Goal: Answer question/provide support: Share knowledge or assist other users

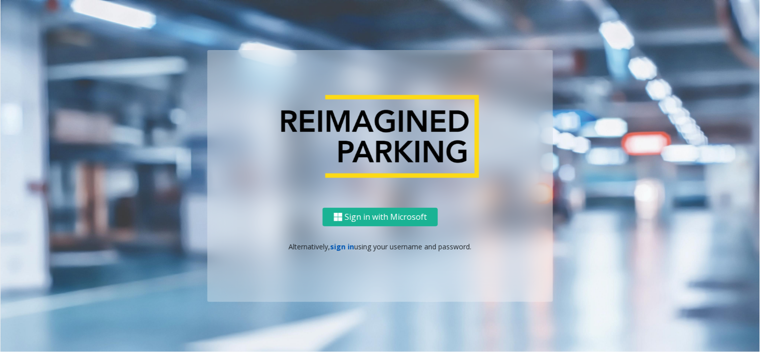
click at [341, 244] on link "sign in" at bounding box center [343, 247] width 24 height 10
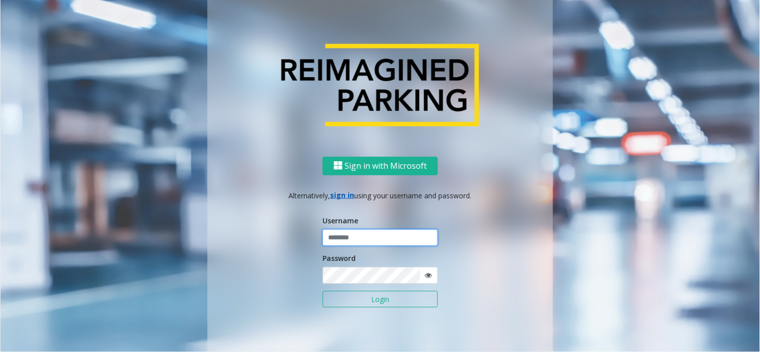
click at [351, 244] on input "text" at bounding box center [380, 237] width 115 height 17
type input "*******"
click at [365, 299] on button "Login" at bounding box center [380, 299] width 115 height 17
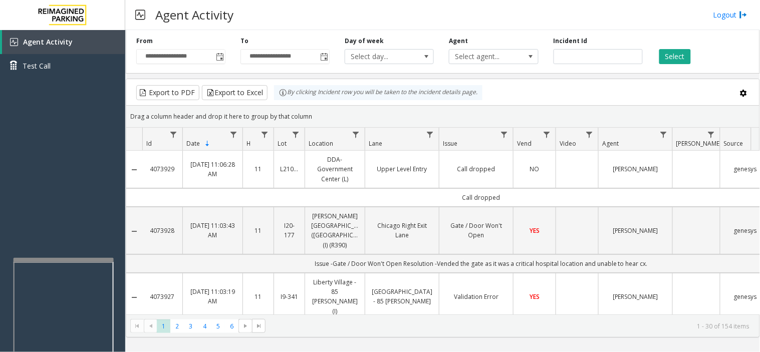
click at [62, 260] on div at bounding box center [64, 260] width 100 height 4
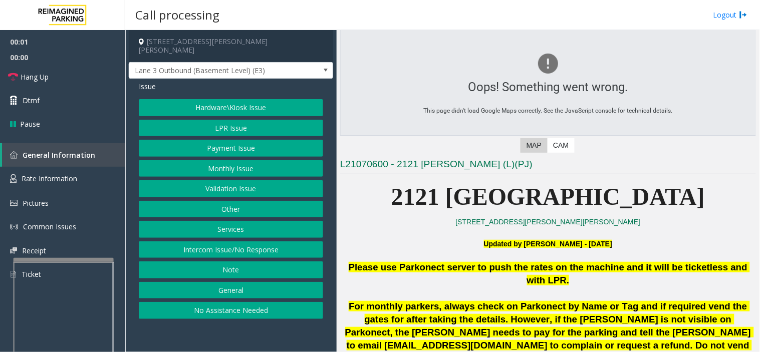
scroll to position [167, 0]
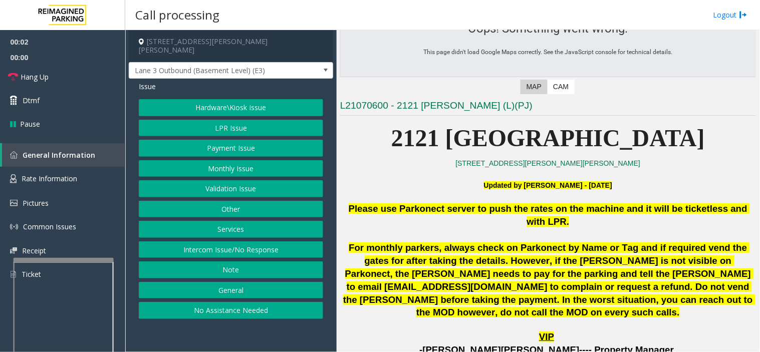
drag, startPoint x: 524, startPoint y: 206, endPoint x: 499, endPoint y: 221, distance: 28.8
click at [499, 221] on p "Please use Parkonect server to push the rates on the machine and it will be tic…" at bounding box center [548, 215] width 416 height 26
click at [260, 241] on button "Intercom Issue/No Response" at bounding box center [231, 249] width 184 height 17
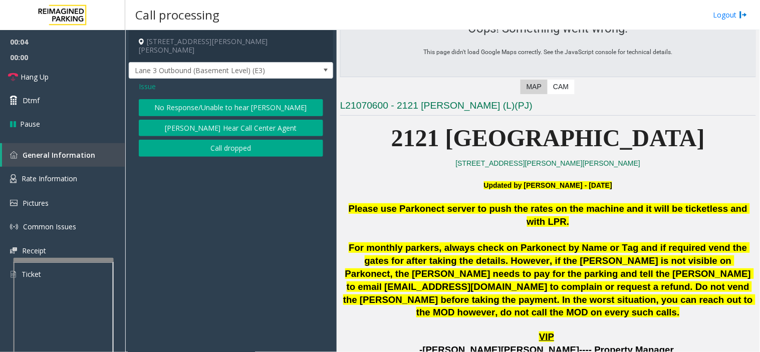
click at [227, 102] on button "No Response/Unable to hear [PERSON_NAME]" at bounding box center [231, 107] width 184 height 17
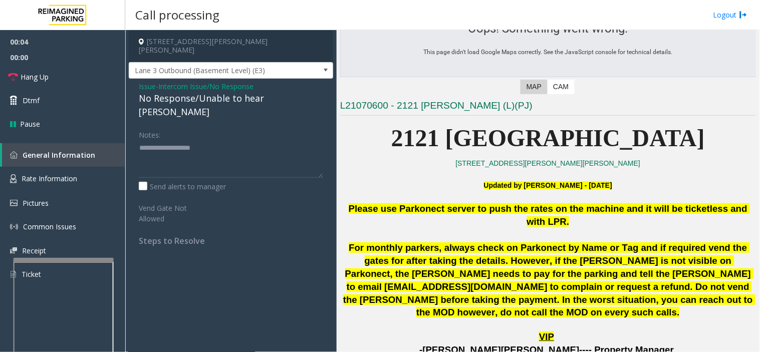
click at [224, 97] on div "No Response/Unable to hear [PERSON_NAME]" at bounding box center [231, 105] width 184 height 27
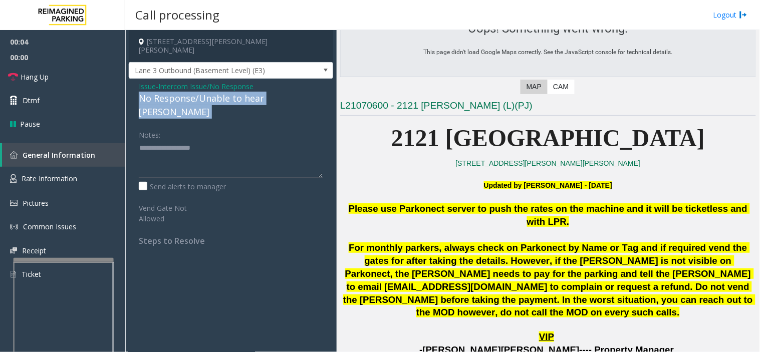
click at [224, 97] on div "No Response/Unable to hear [PERSON_NAME]" at bounding box center [231, 105] width 184 height 27
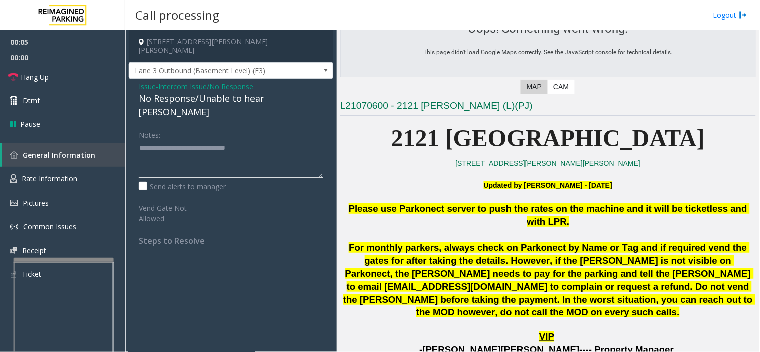
click at [300, 140] on textarea at bounding box center [231, 159] width 184 height 38
type textarea "**********"
click at [81, 70] on link "Hang Up" at bounding box center [62, 77] width 125 height 24
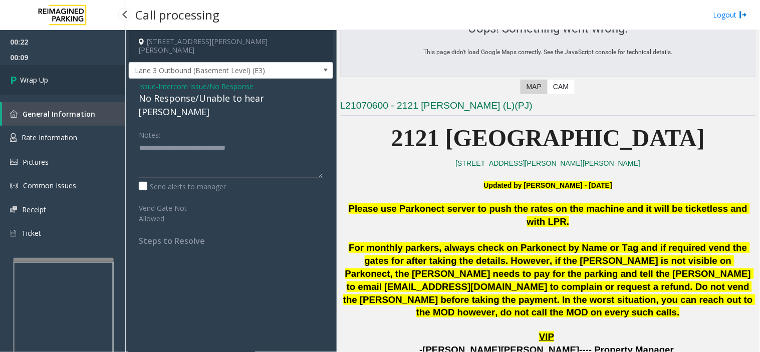
click at [79, 86] on link "Wrap Up" at bounding box center [62, 80] width 125 height 30
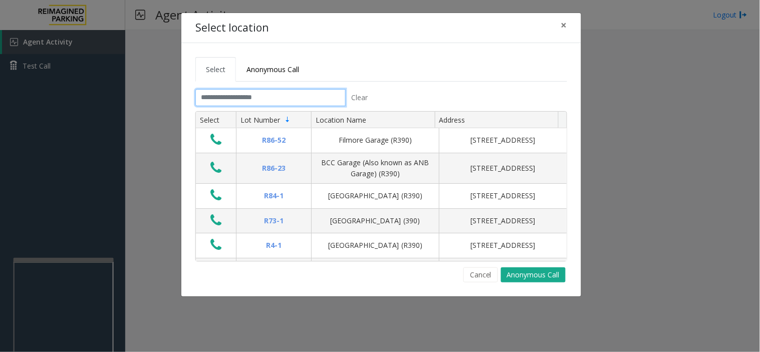
click at [284, 99] on input "text" at bounding box center [270, 97] width 150 height 17
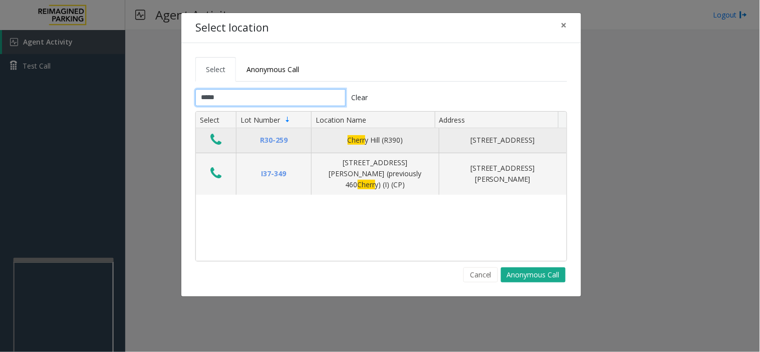
type input "*****"
click at [216, 137] on icon "Data table" at bounding box center [215, 140] width 11 height 14
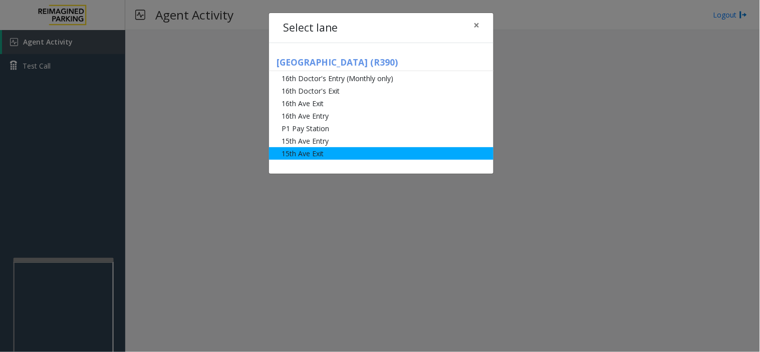
click at [324, 151] on li "15th Ave Exit" at bounding box center [381, 153] width 224 height 13
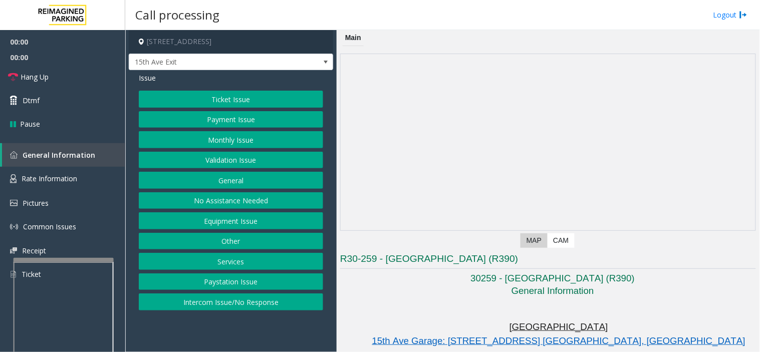
click at [221, 135] on button "Monthly Issue" at bounding box center [231, 139] width 184 height 17
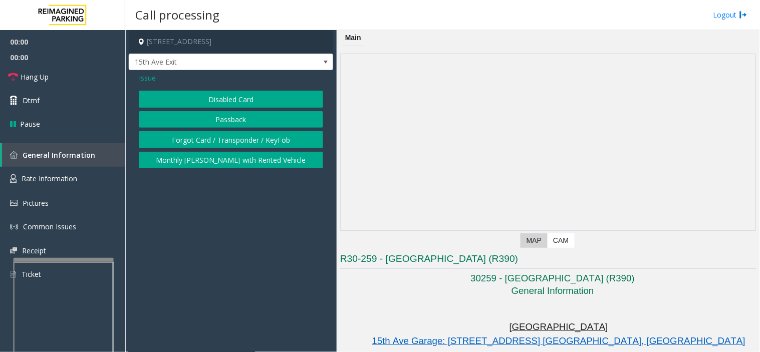
click at [226, 91] on button "Disabled Card" at bounding box center [231, 99] width 184 height 17
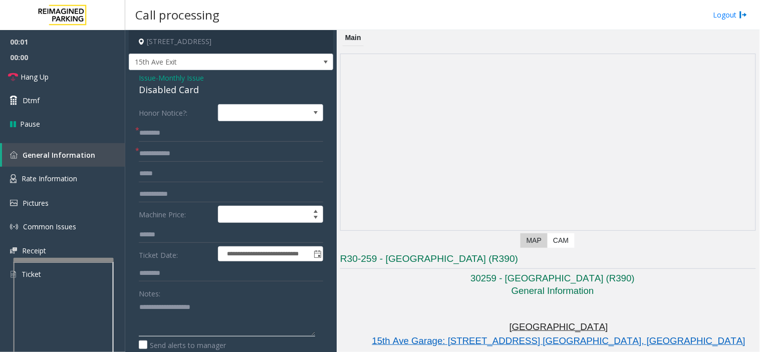
drag, startPoint x: 216, startPoint y: 351, endPoint x: 194, endPoint y: 323, distance: 35.8
paste textarea "**********"
type textarea "**********"
click at [184, 151] on input "text" at bounding box center [231, 153] width 184 height 17
type input "******"
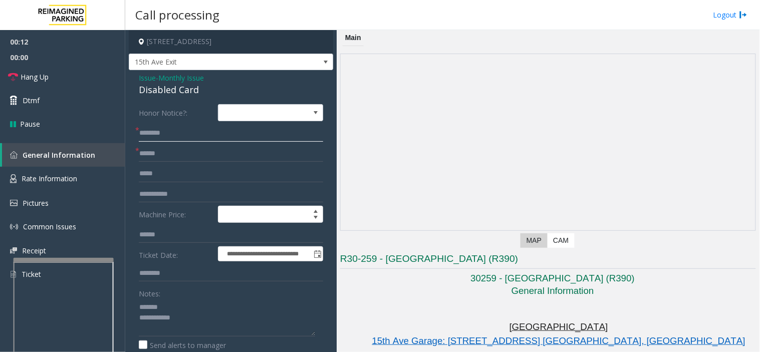
click at [242, 136] on input "text" at bounding box center [231, 133] width 184 height 17
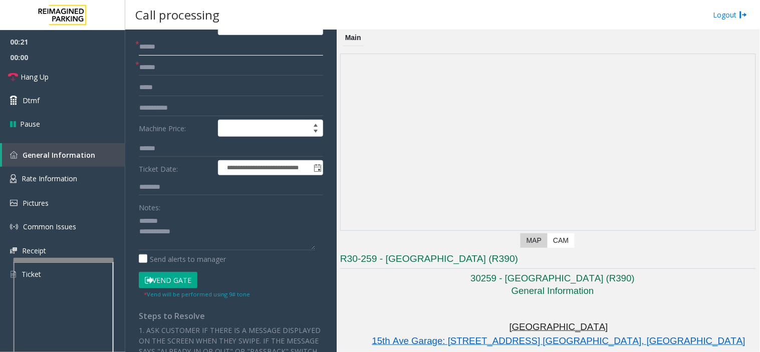
scroll to position [167, 0]
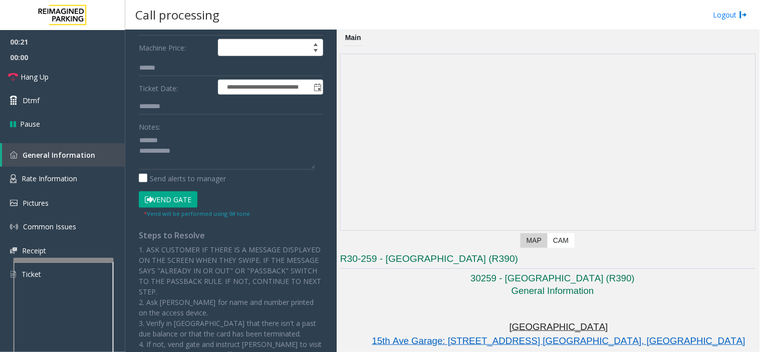
type input "******"
drag, startPoint x: 159, startPoint y: 194, endPoint x: 203, endPoint y: 136, distance: 72.2
click at [160, 194] on button "Vend Gate" at bounding box center [168, 199] width 59 height 17
paste textarea "**********"
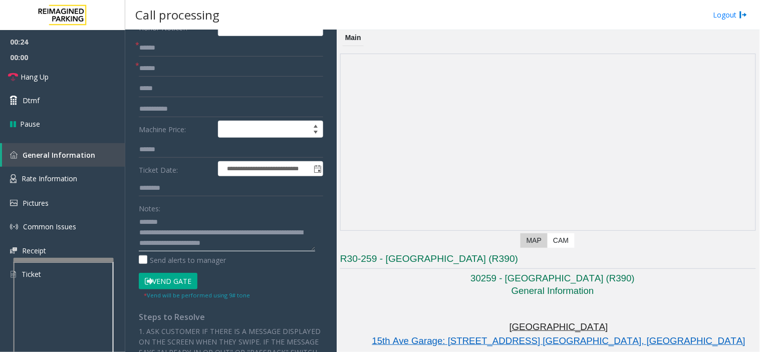
scroll to position [0, 0]
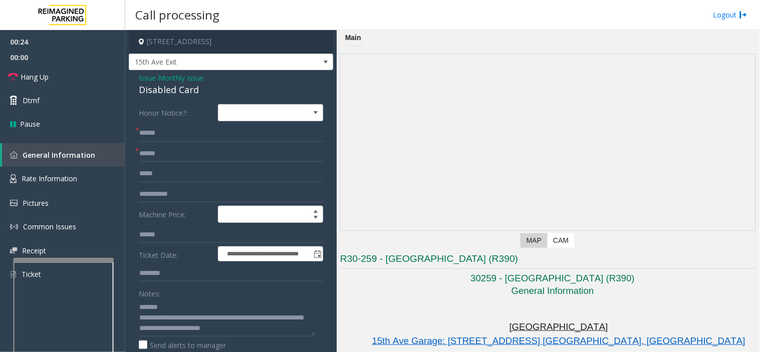
click at [158, 89] on div "Disabled Card" at bounding box center [231, 90] width 184 height 14
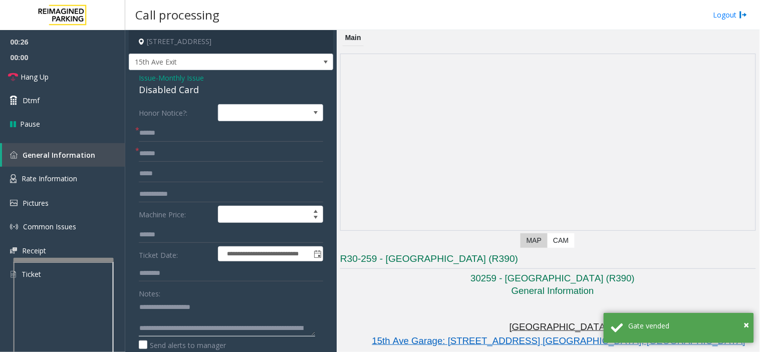
click at [256, 315] on textarea at bounding box center [227, 318] width 176 height 38
click at [217, 327] on textarea at bounding box center [227, 318] width 176 height 38
type textarea "**********"
drag, startPoint x: 385, startPoint y: 304, endPoint x: 364, endPoint y: 333, distance: 35.5
click at [364, 333] on p "[GEOGRAPHIC_DATA]" at bounding box center [560, 327] width 392 height 13
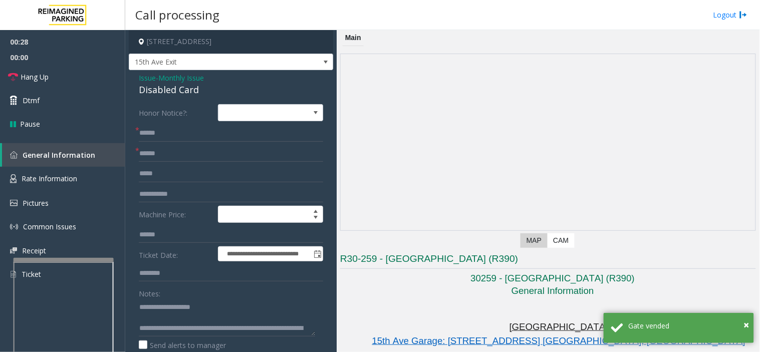
drag, startPoint x: 422, startPoint y: 349, endPoint x: 403, endPoint y: 345, distance: 19.5
click at [403, 345] on p "15th Ave Garage: [STREET_ADDRESS] [GEOGRAPHIC_DATA], [GEOGRAPHIC_DATA]" at bounding box center [560, 341] width 392 height 15
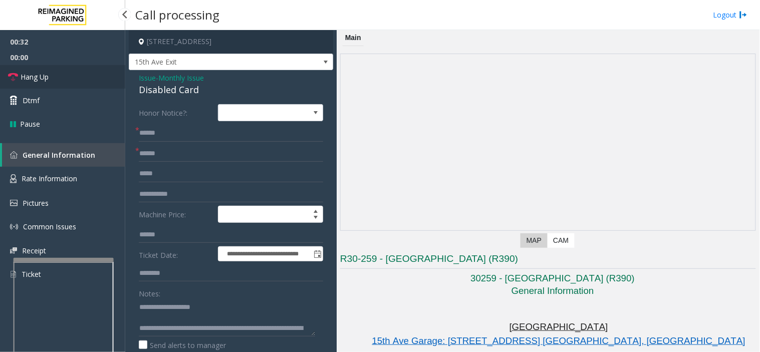
click at [94, 73] on link "Hang Up" at bounding box center [62, 77] width 125 height 24
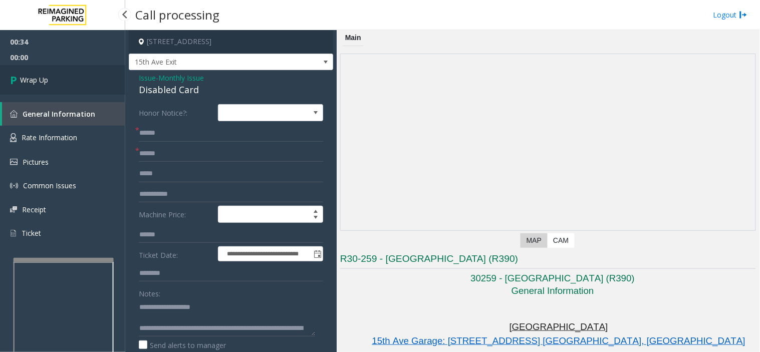
click at [93, 69] on link "Wrap Up" at bounding box center [62, 80] width 125 height 30
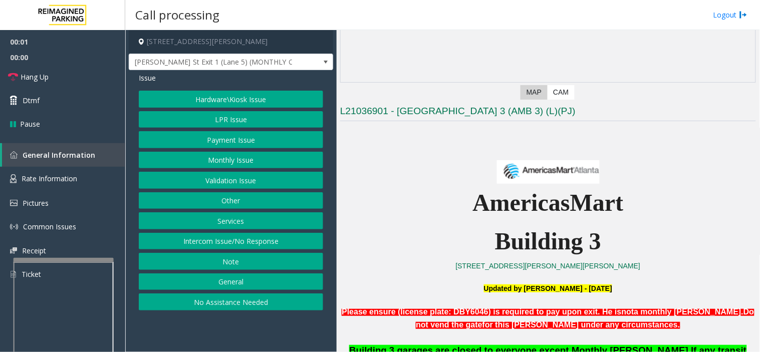
scroll to position [278, 0]
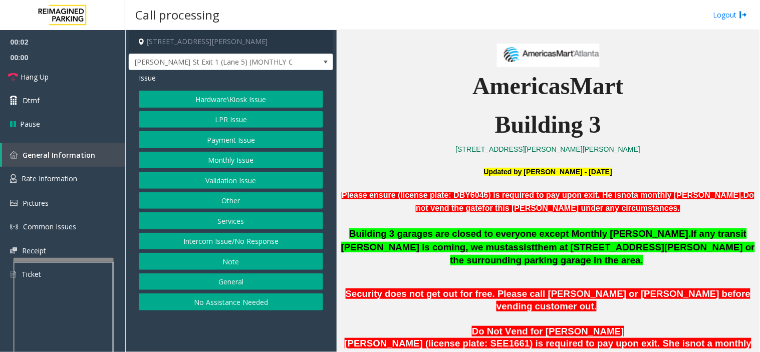
drag, startPoint x: 270, startPoint y: 319, endPoint x: 422, endPoint y: 296, distance: 154.4
click at [237, 331] on app-call-processing-form "[STREET_ADDRESS][PERSON_NAME] [PERSON_NAME][GEOGRAPHIC_DATA] (Lane 5) (MONTHLY …" at bounding box center [230, 191] width 211 height 322
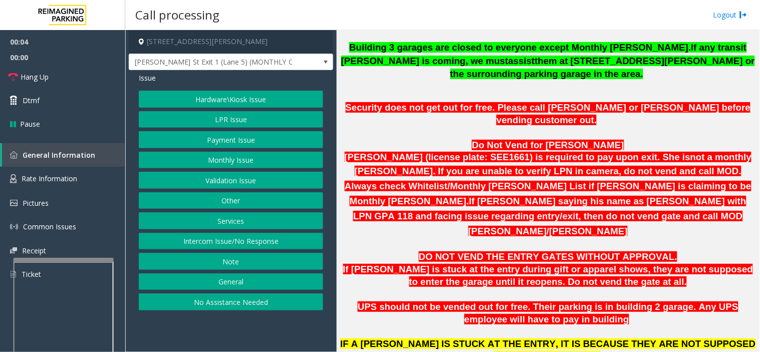
scroll to position [445, 0]
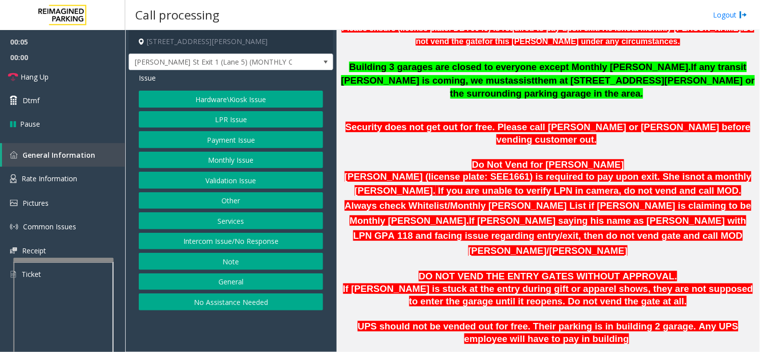
drag, startPoint x: 388, startPoint y: 125, endPoint x: 379, endPoint y: 132, distance: 11.0
click at [379, 146] on p at bounding box center [548, 152] width 418 height 13
drag, startPoint x: 89, startPoint y: 69, endPoint x: 127, endPoint y: 121, distance: 64.8
click at [89, 69] on link "Hang Up" at bounding box center [62, 77] width 125 height 24
click at [228, 305] on button "No Assistance Needed" at bounding box center [231, 302] width 184 height 17
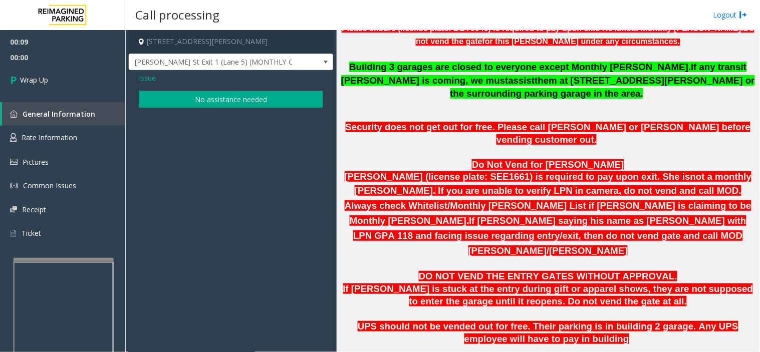
click at [199, 93] on button "No assistance needed" at bounding box center [231, 99] width 184 height 17
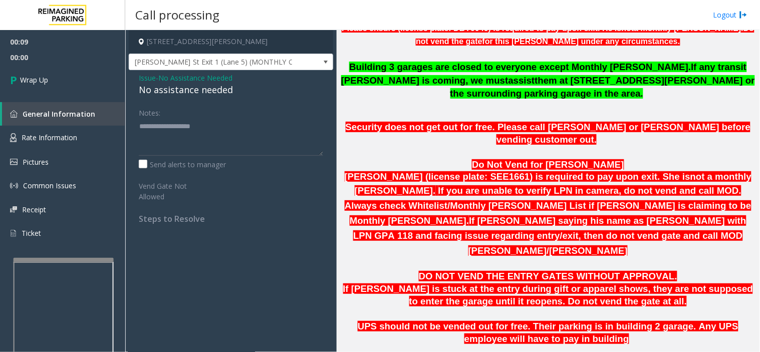
click at [192, 87] on div "No assistance needed" at bounding box center [231, 90] width 184 height 14
type textarea "**********"
click at [71, 79] on link "Wrap Up" at bounding box center [62, 80] width 125 height 30
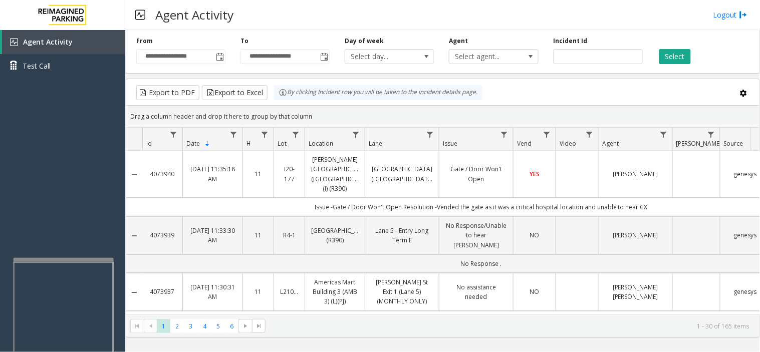
drag, startPoint x: 281, startPoint y: 12, endPoint x: 260, endPoint y: 3, distance: 22.9
click at [276, 19] on div "Agent Activity Logout" at bounding box center [442, 15] width 635 height 30
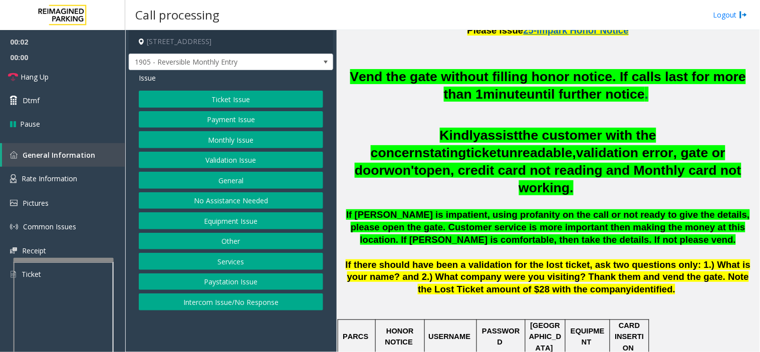
scroll to position [334, 0]
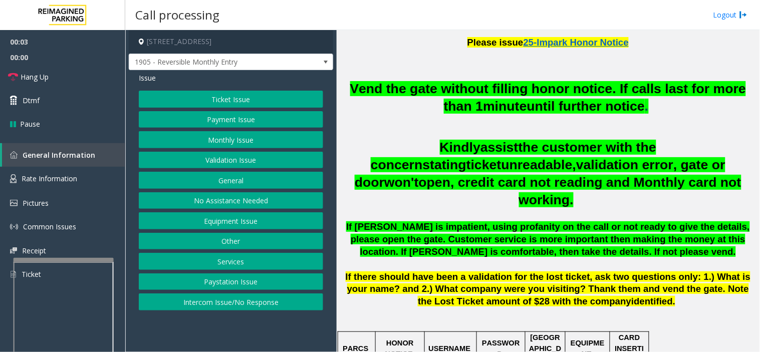
drag, startPoint x: 442, startPoint y: 294, endPoint x: 410, endPoint y: 294, distance: 32.6
click at [434, 308] on p at bounding box center [548, 313] width 416 height 11
click at [230, 194] on button "No Assistance Needed" at bounding box center [231, 200] width 184 height 17
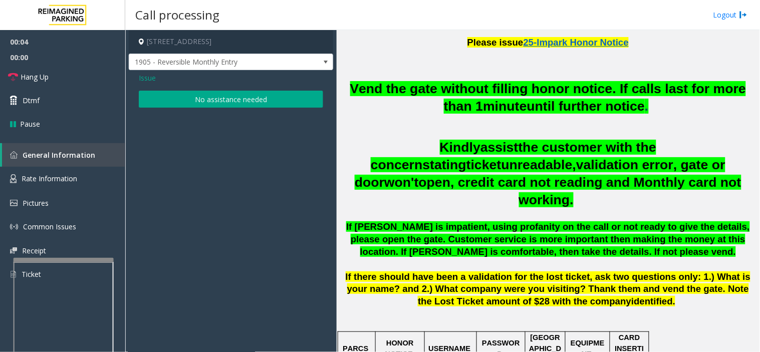
click at [214, 94] on button "No assistance needed" at bounding box center [231, 99] width 184 height 17
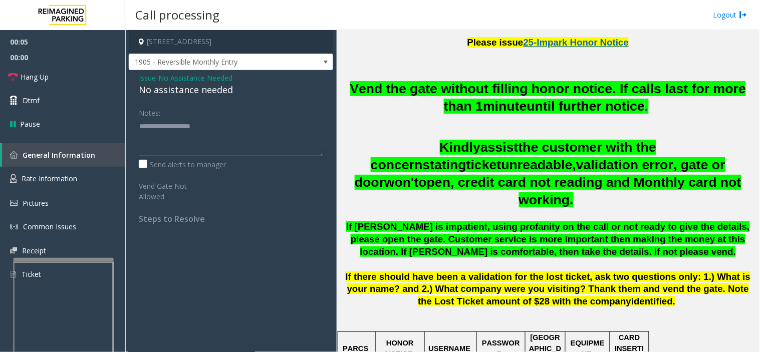
click at [213, 92] on div "No assistance needed" at bounding box center [231, 90] width 184 height 14
click at [271, 134] on textarea at bounding box center [231, 137] width 184 height 38
type textarea "**********"
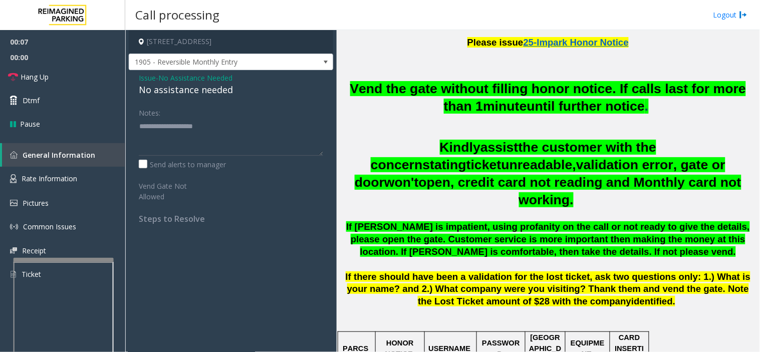
click at [440, 149] on span "Kindly" at bounding box center [460, 147] width 41 height 15
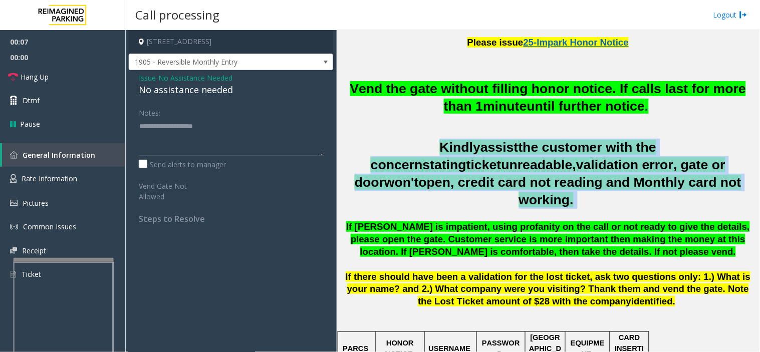
click at [440, 149] on span "Kindly" at bounding box center [460, 147] width 41 height 15
click at [501, 163] on span "unreadable," at bounding box center [538, 164] width 75 height 15
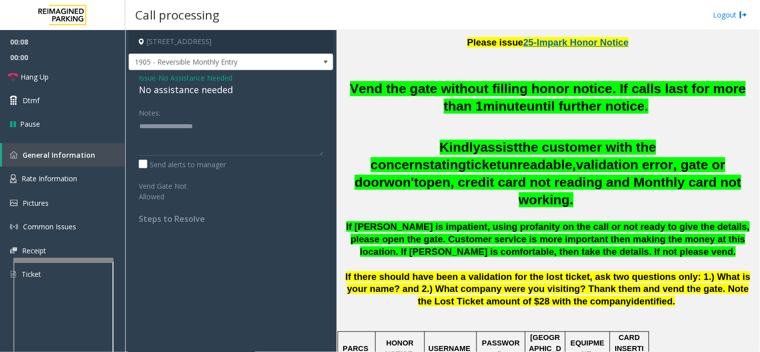
click at [400, 121] on h2 at bounding box center [548, 127] width 416 height 17
click at [401, 102] on h2 "Vend the gate without filling honor notice. If calls last for more than 1 minut…" at bounding box center [548, 97] width 416 height 35
click at [401, 91] on span "Vend the gate without filling honor notice. If calls last for more than 1" at bounding box center [548, 97] width 396 height 33
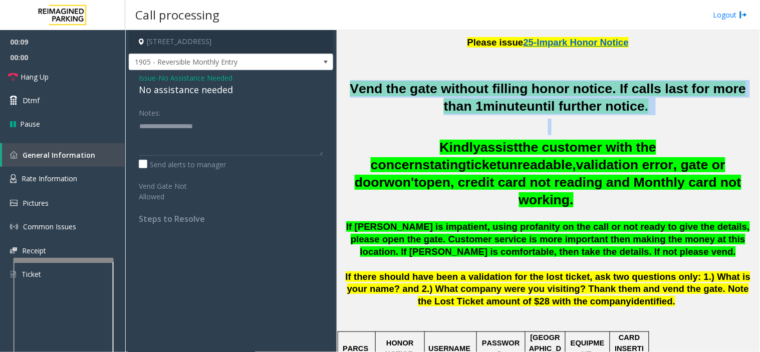
click at [401, 91] on span "Vend the gate without filling honor notice. If calls last for more than 1" at bounding box center [548, 97] width 396 height 33
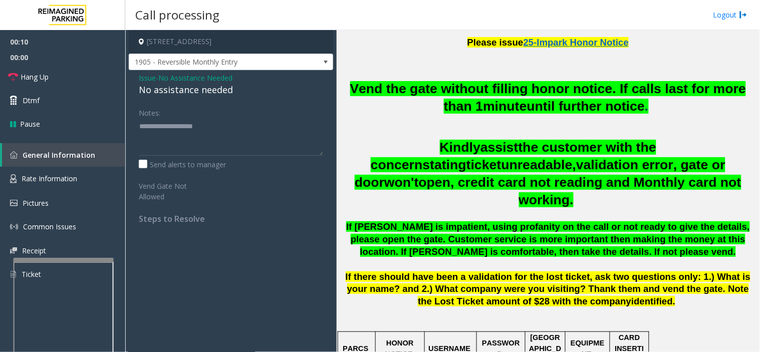
click at [405, 221] on span "If [PERSON_NAME] is impatient, using profanity on the call or not ready to give…" at bounding box center [547, 239] width 403 height 36
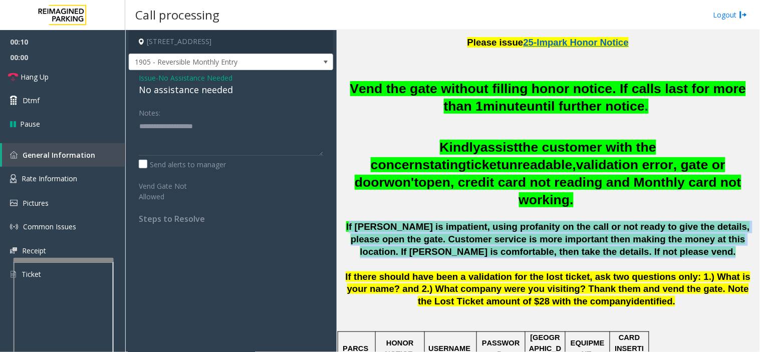
click at [405, 221] on span "If [PERSON_NAME] is impatient, using profanity on the call or not ready to give…" at bounding box center [547, 239] width 403 height 36
click at [408, 258] on p at bounding box center [548, 264] width 416 height 13
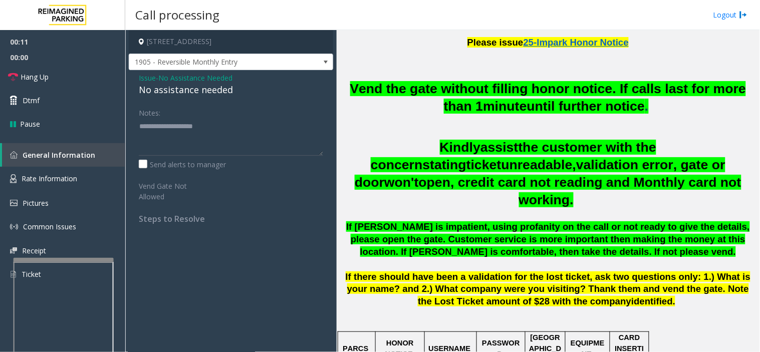
click at [408, 272] on span "If there should have been a validation for the lost ticket, ask two questions o…" at bounding box center [548, 290] width 405 height 36
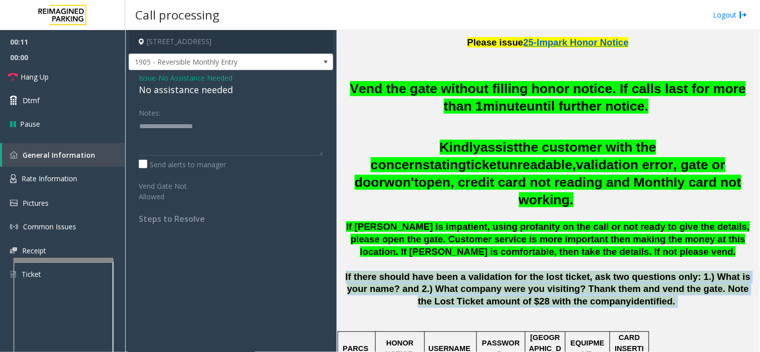
click at [408, 272] on span "If there should have been a validation for the lost ticket, ask two questions o…" at bounding box center [548, 290] width 405 height 36
click at [405, 279] on p "If there should have been a validation for the lost ticket, ask two questions o…" at bounding box center [548, 289] width 416 height 37
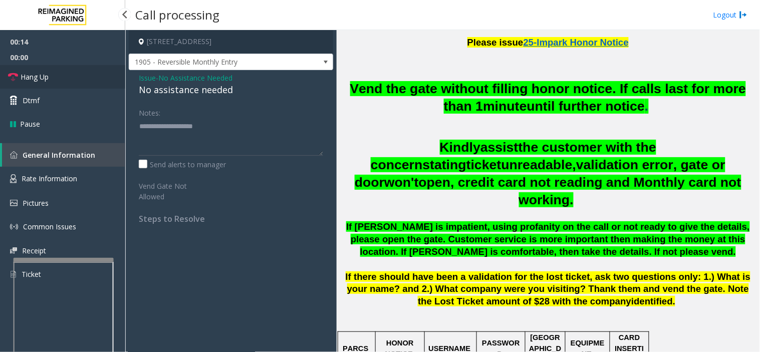
click at [78, 77] on link "Hang Up" at bounding box center [62, 77] width 125 height 24
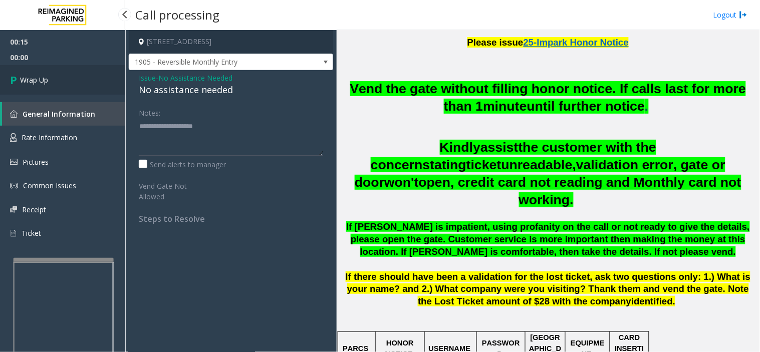
click at [78, 77] on link "Wrap Up" at bounding box center [62, 80] width 125 height 30
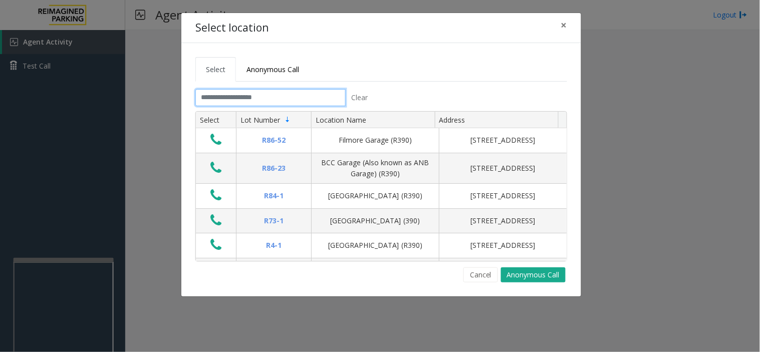
click at [295, 102] on input "text" at bounding box center [270, 97] width 150 height 17
drag, startPoint x: 397, startPoint y: 86, endPoint x: 333, endPoint y: 97, distance: 65.6
click at [354, 74] on ul "Select Anonymous Call" at bounding box center [381, 69] width 372 height 25
click at [314, 106] on input "text" at bounding box center [270, 97] width 150 height 17
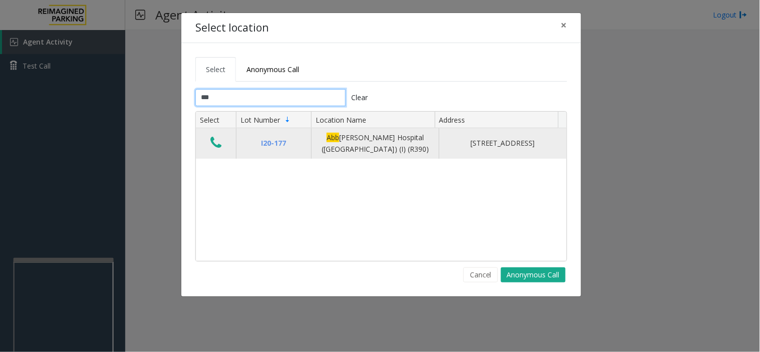
type input "***"
click at [203, 146] on td "Data table" at bounding box center [216, 143] width 40 height 31
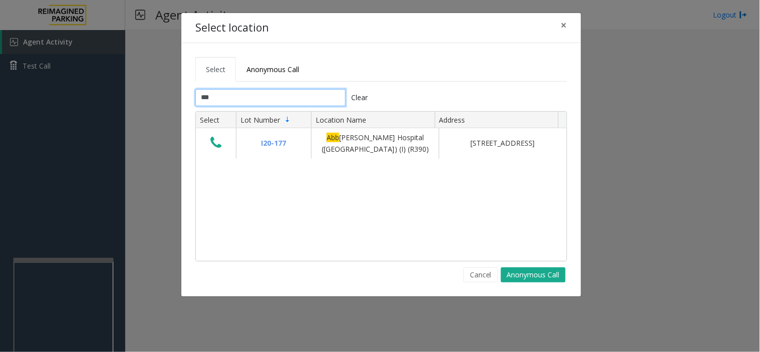
click at [244, 96] on input "***" at bounding box center [270, 97] width 150 height 17
click at [290, 103] on input "***" at bounding box center [270, 97] width 150 height 17
click at [292, 98] on input "***" at bounding box center [270, 97] width 150 height 17
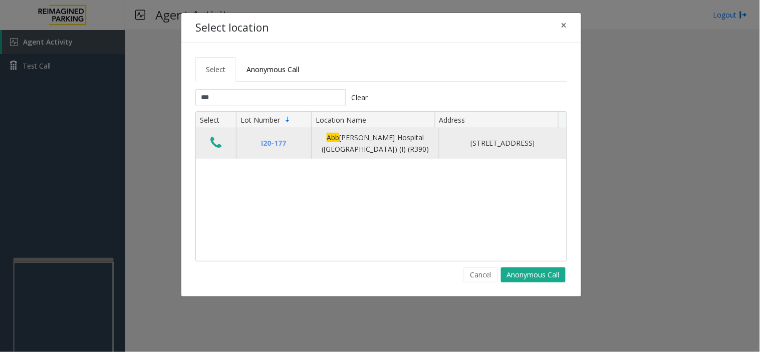
click at [222, 146] on button "Data table" at bounding box center [215, 143] width 17 height 16
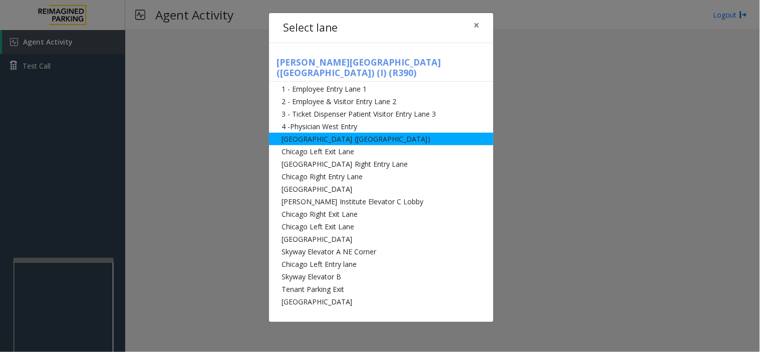
click at [359, 133] on li "[GEOGRAPHIC_DATA] ([GEOGRAPHIC_DATA])" at bounding box center [381, 139] width 224 height 13
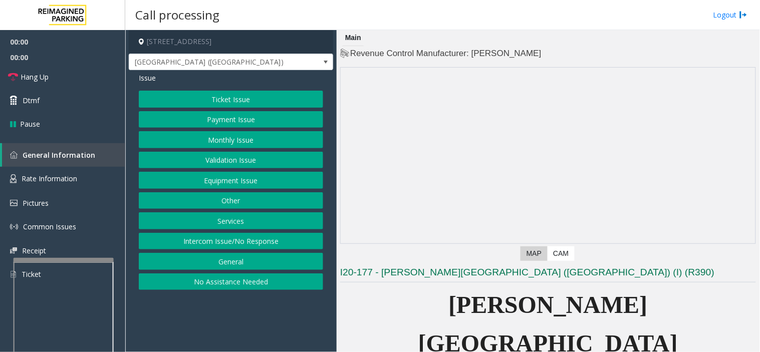
click at [224, 184] on button "Equipment Issue" at bounding box center [231, 180] width 184 height 17
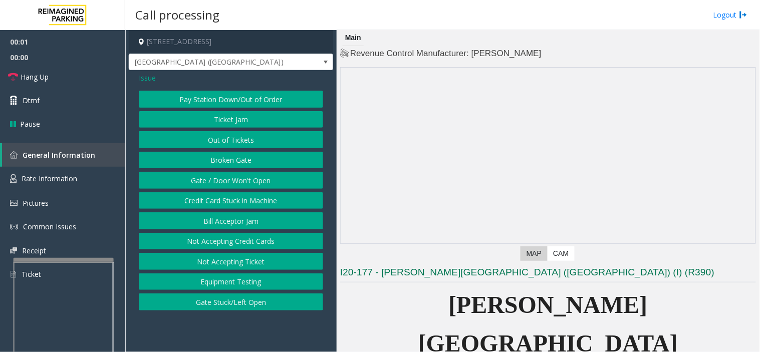
click at [213, 185] on button "Gate / Door Won't Open" at bounding box center [231, 180] width 184 height 17
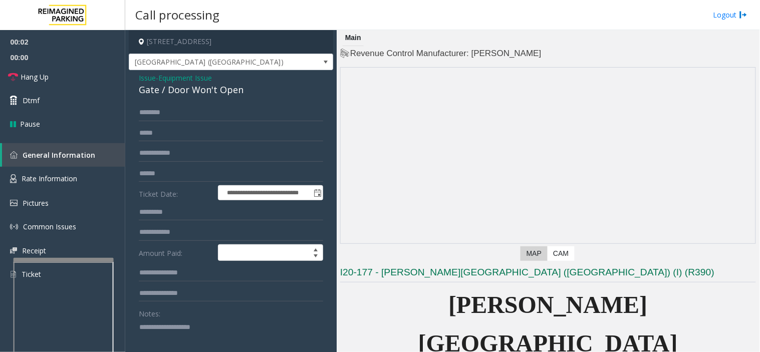
click at [146, 77] on span "Issue" at bounding box center [147, 78] width 17 height 11
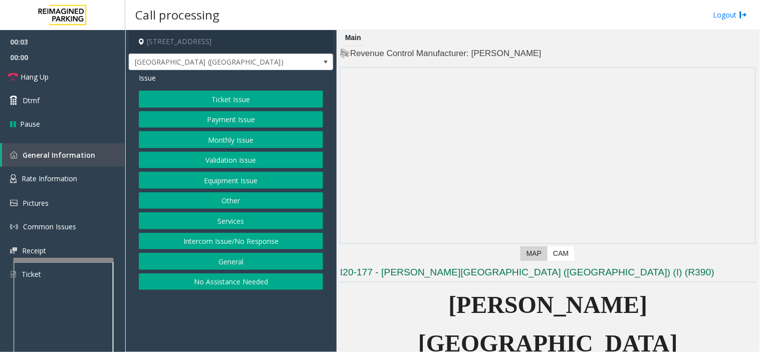
click at [211, 106] on button "Ticket Issue" at bounding box center [231, 99] width 184 height 17
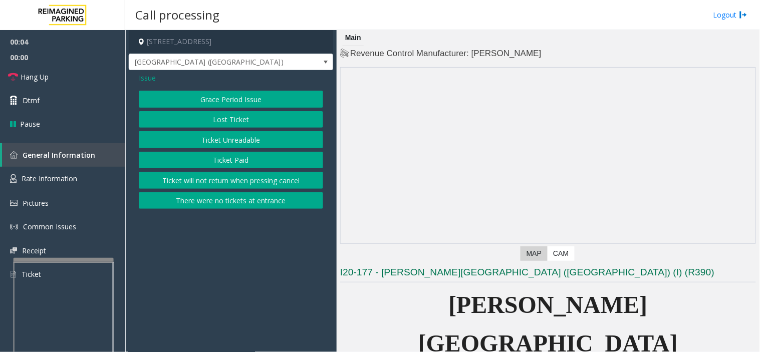
click at [219, 122] on button "Lost Ticket" at bounding box center [231, 119] width 184 height 17
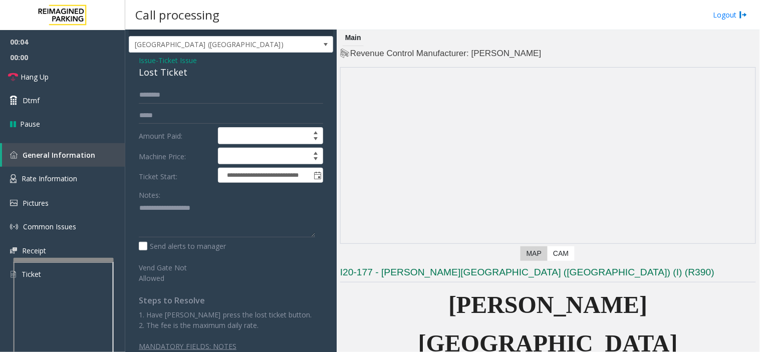
scroll to position [27, 0]
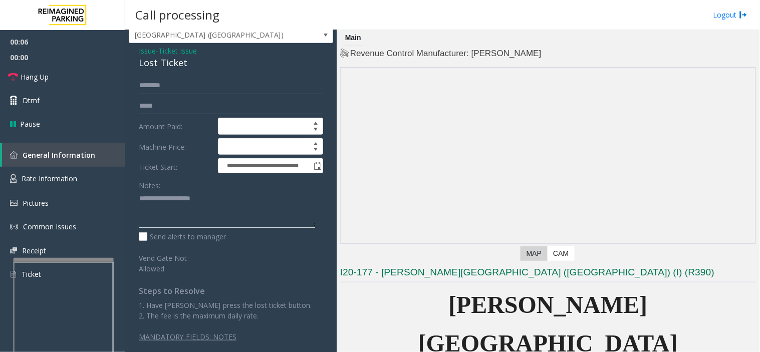
paste textarea "**********"
drag, startPoint x: 141, startPoint y: 63, endPoint x: 194, endPoint y: 64, distance: 53.1
click at [194, 64] on div "Lost Ticket" at bounding box center [231, 63] width 184 height 14
click at [205, 216] on textarea at bounding box center [227, 210] width 176 height 38
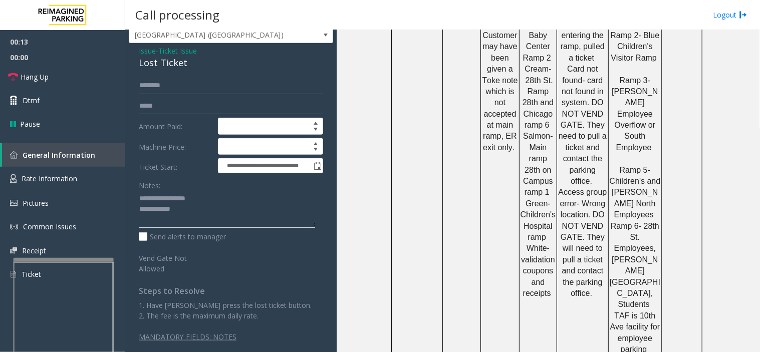
scroll to position [1002, 0]
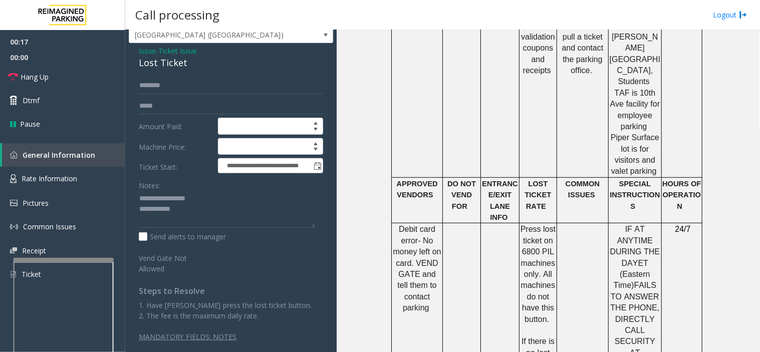
drag, startPoint x: 499, startPoint y: 316, endPoint x: 472, endPoint y: 321, distance: 26.9
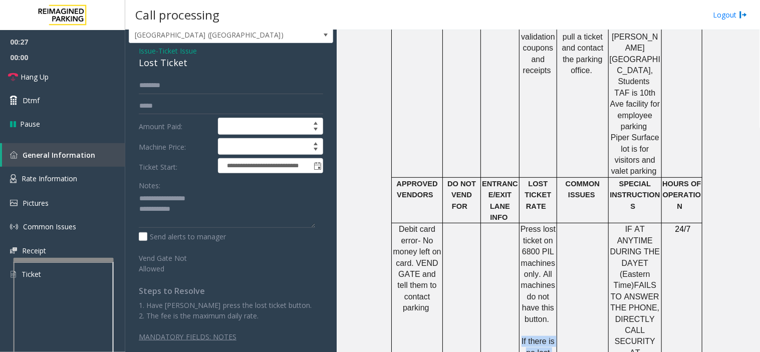
click at [536, 326] on span at bounding box center [537, 330] width 2 height 9
click at [533, 225] on span "Press lost ticket on 6800 PIL machines only. All machines do not have this butt…" at bounding box center [538, 274] width 35 height 98
click at [533, 224] on p "Press lost ticket on 6800 PIL machines only. All machines do not have this butt…" at bounding box center [538, 330] width 36 height 213
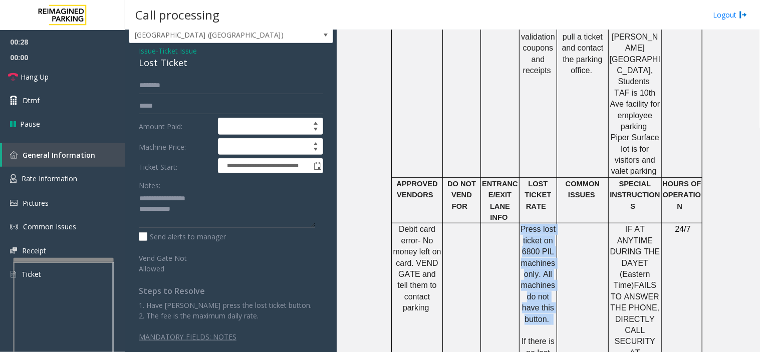
click at [533, 224] on p "Press lost ticket on 6800 PIL machines only. All machines do not have this butt…" at bounding box center [538, 330] width 36 height 213
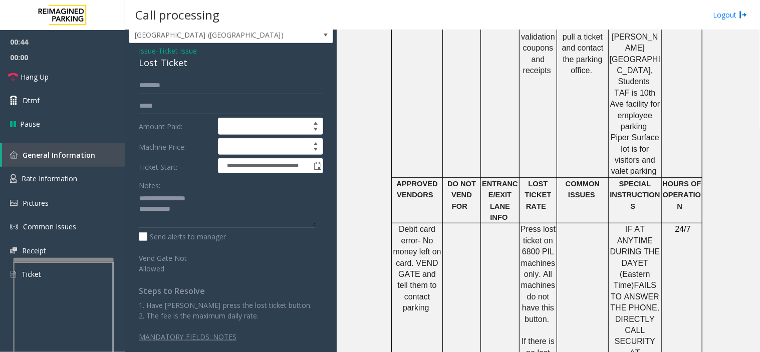
click at [537, 225] on span "Press lost ticket on 6800 PIL machines only. All machines do not have this butt…" at bounding box center [538, 274] width 35 height 98
click at [539, 225] on span "Press lost ticket on 6800 PIL machines only. All machines do not have this butt…" at bounding box center [538, 274] width 35 height 98
click at [230, 204] on textarea at bounding box center [227, 210] width 176 height 38
click at [231, 207] on textarea at bounding box center [227, 210] width 176 height 38
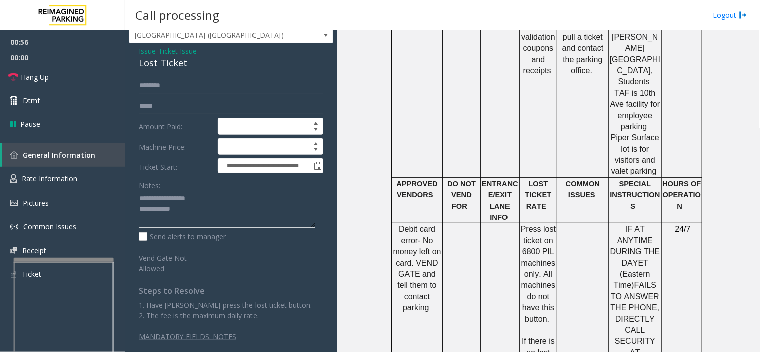
drag, startPoint x: 232, startPoint y: 206, endPoint x: 220, endPoint y: 211, distance: 12.8
click at [219, 212] on textarea at bounding box center [227, 210] width 176 height 38
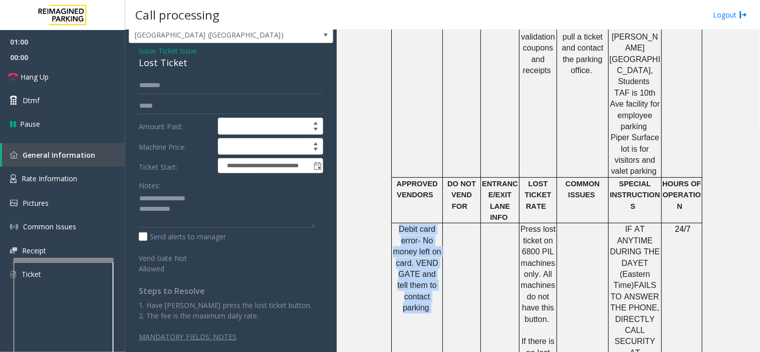
drag, startPoint x: 391, startPoint y: 97, endPoint x: 434, endPoint y: 202, distance: 113.0
click at [434, 223] on td "Debit card error- No money left on card. VEND GATE and tell them to contact par…" at bounding box center [417, 330] width 51 height 214
click at [414, 225] on span "Debit card error- No money left on card. VEND GATE and tell them to contact par…" at bounding box center [417, 268] width 48 height 87
drag, startPoint x: 394, startPoint y: 97, endPoint x: 424, endPoint y: 197, distance: 104.1
click at [424, 223] on td "Debit card error- No money left on card. VEND GATE and tell them to contact par…" at bounding box center [417, 330] width 51 height 214
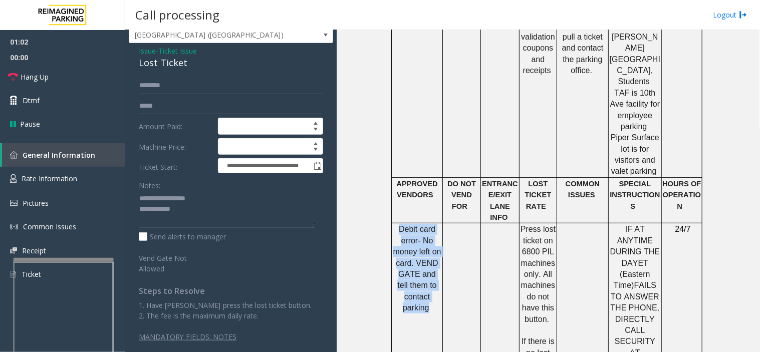
click at [401, 225] on span "Debit card error- No money left on card. VEND GATE and tell them to contact par…" at bounding box center [417, 268] width 48 height 87
drag, startPoint x: 394, startPoint y: 97, endPoint x: 520, endPoint y: 129, distance: 129.9
click at [436, 223] on td "Debit card error- No money left on card. VEND GATE and tell them to contact par…" at bounding box center [417, 330] width 51 height 214
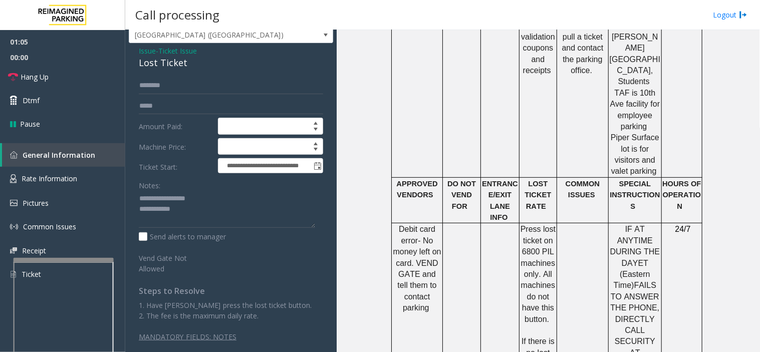
click at [521, 225] on span "Press lost ticket on 6800 PIL machines only. All machines do not have this butt…" at bounding box center [538, 274] width 35 height 98
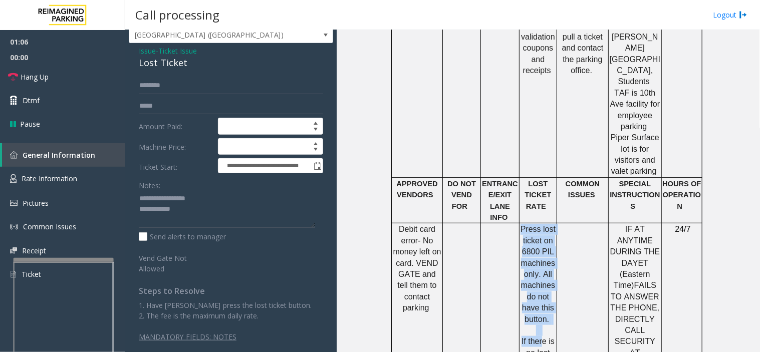
drag, startPoint x: 517, startPoint y: 100, endPoint x: 539, endPoint y: 211, distance: 113.4
click at [539, 224] on p "Press lost ticket on 6800 PIL machines only. All machines do not have this butt…" at bounding box center [538, 330] width 36 height 213
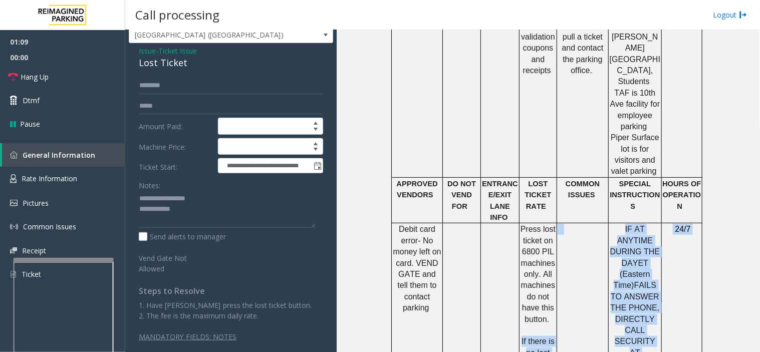
drag, startPoint x: 517, startPoint y: 211, endPoint x: 548, endPoint y: 313, distance: 105.6
click at [594, 223] on td at bounding box center [583, 330] width 52 height 214
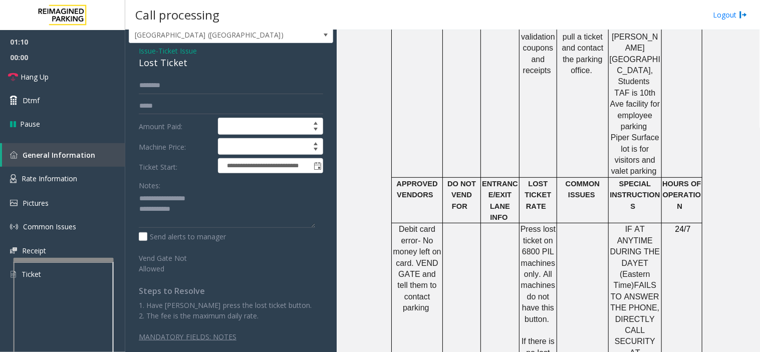
click at [549, 227] on p "Press lost ticket on 6800 PIL machines only. All machines do not have this butt…" at bounding box center [538, 330] width 36 height 213
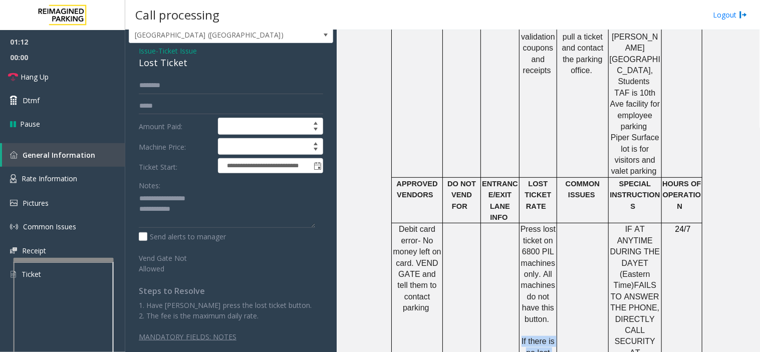
click at [619, 224] on p "IF AT ANYTIME DURING THE DAY ET (Eastern Time) FAILS TO ANSWER THE PHONE, DIREC…" at bounding box center [635, 313] width 52 height 179
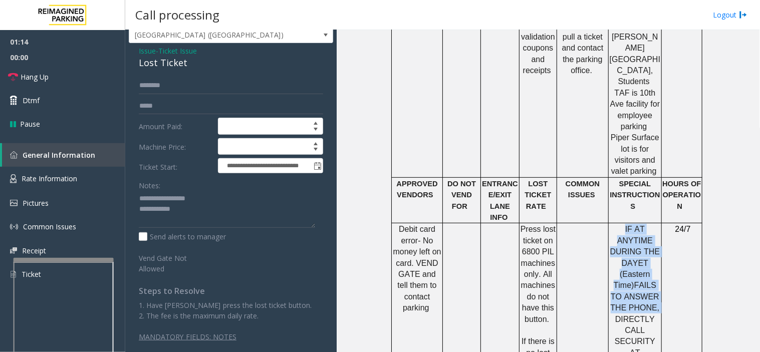
drag, startPoint x: 600, startPoint y: 152, endPoint x: 650, endPoint y: 166, distance: 52.0
click at [650, 223] on tr "Debit card error- No money left on card. VEND GATE and tell them to contact par…" at bounding box center [547, 330] width 311 height 214
click at [639, 224] on p "IF AT ANYTIME DURING THE DAY ET (Eastern Time) FAILS TO ANSWER THE PHONE, DIREC…" at bounding box center [635, 313] width 52 height 179
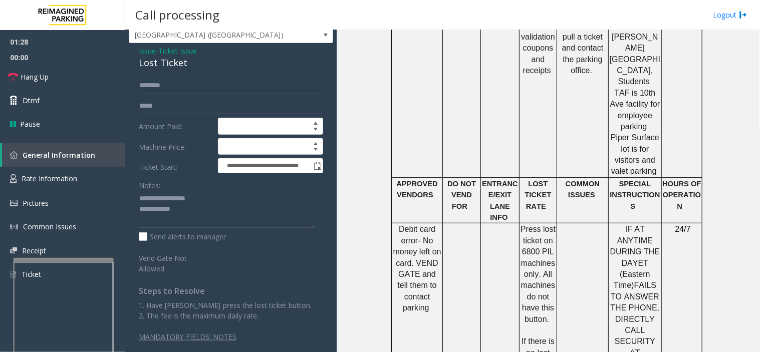
click at [413, 225] on span "Debit card error- No money left on card. VEND GATE and tell them to contact par…" at bounding box center [417, 268] width 48 height 87
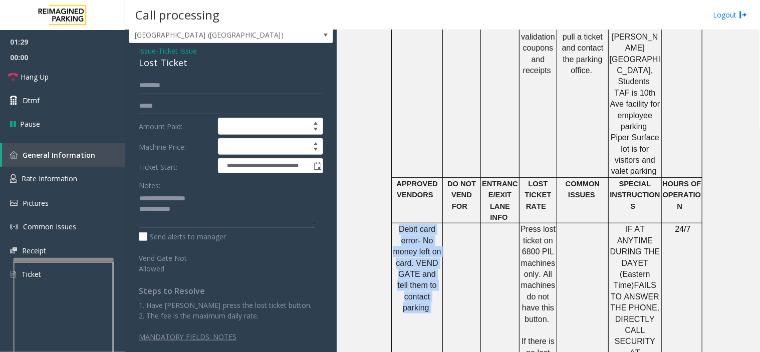
click at [413, 225] on span "Debit card error- No money left on card. VEND GATE and tell them to contact par…" at bounding box center [417, 268] width 48 height 87
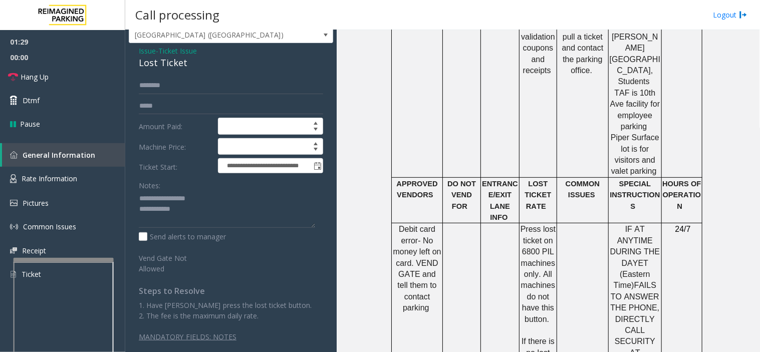
click at [466, 223] on td at bounding box center [462, 330] width 38 height 214
click at [521, 225] on span "Press lost ticket on 6800 PIL machines only. All machines do not have this butt…" at bounding box center [538, 274] width 35 height 98
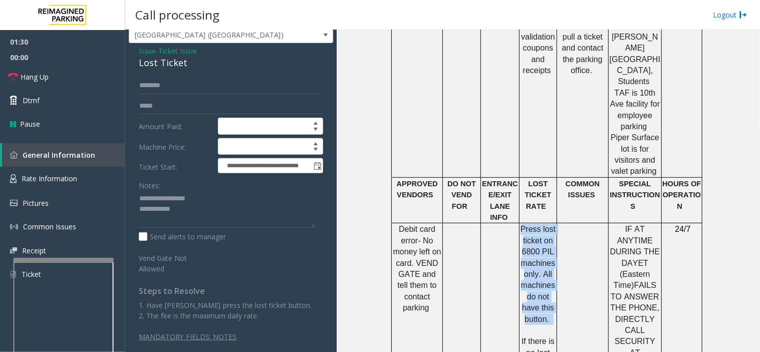
click at [521, 225] on span "Press lost ticket on 6800 PIL machines only. All machines do not have this butt…" at bounding box center [538, 274] width 35 height 98
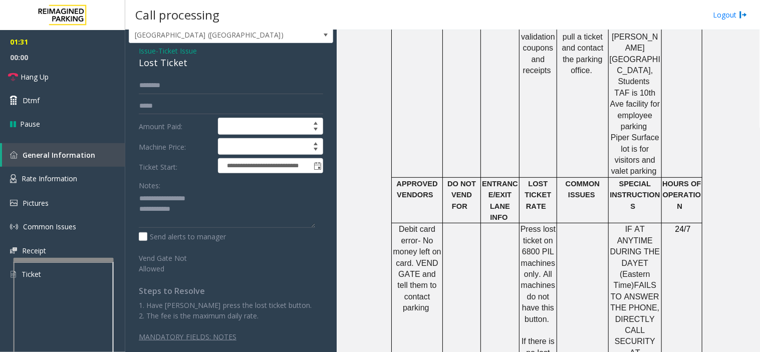
click at [527, 224] on p "Press lost ticket on 6800 PIL machines only. All machines do not have this butt…" at bounding box center [538, 330] width 36 height 213
click at [624, 281] on span "FAILS TO ANSWER THE PHONE, DIRECTLY CALL SECURITY AT [PHONE_NUMBER], They will …" at bounding box center [635, 341] width 49 height 121
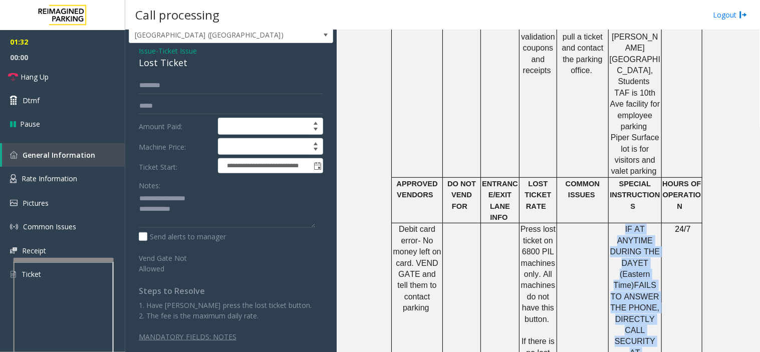
click at [624, 281] on span "FAILS TO ANSWER THE PHONE, DIRECTLY CALL SECURITY AT [PHONE_NUMBER], They will …" at bounding box center [635, 341] width 49 height 121
click at [626, 281] on span "FAILS TO ANSWER THE PHONE, DIRECTLY CALL SECURITY AT [PHONE_NUMBER], They will …" at bounding box center [635, 341] width 49 height 121
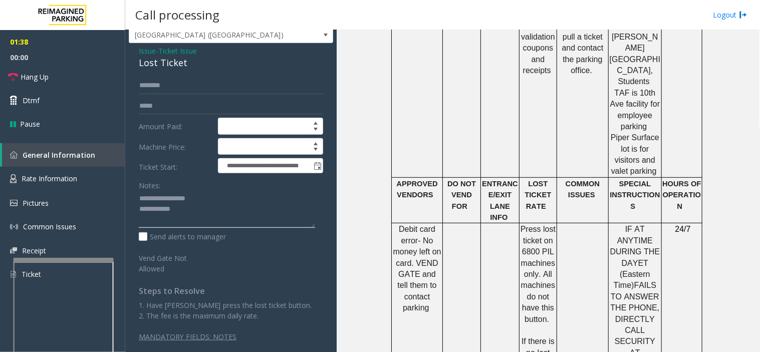
click at [224, 215] on textarea at bounding box center [227, 210] width 176 height 38
click at [228, 218] on textarea at bounding box center [227, 210] width 176 height 38
drag, startPoint x: 222, startPoint y: 74, endPoint x: 199, endPoint y: 89, distance: 27.1
click at [199, 89] on input "text" at bounding box center [231, 85] width 184 height 17
click at [197, 101] on input "text" at bounding box center [231, 106] width 184 height 17
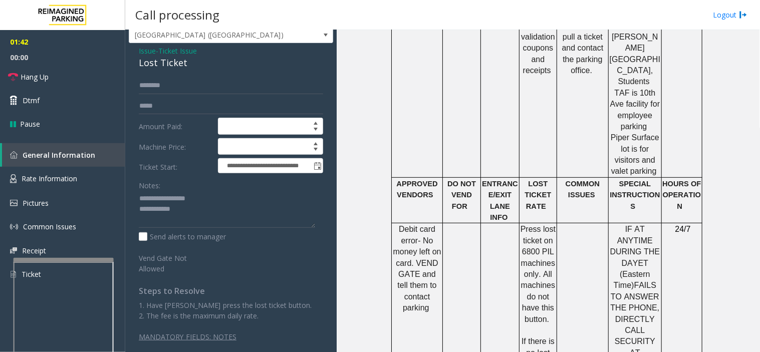
click at [196, 129] on label "Amount Paid:" at bounding box center [175, 126] width 79 height 17
click at [179, 128] on label "Amount Paid:" at bounding box center [175, 126] width 79 height 17
click at [174, 153] on label "Machine Price:" at bounding box center [175, 146] width 79 height 17
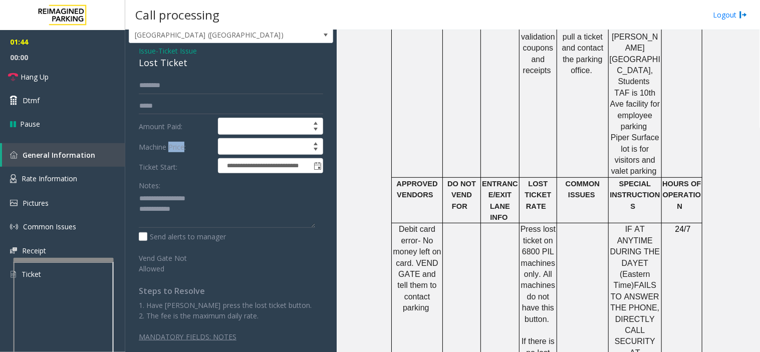
click at [174, 153] on label "Machine Price:" at bounding box center [175, 146] width 79 height 17
click at [169, 174] on form "**********" at bounding box center [231, 175] width 184 height 197
click at [262, 221] on textarea at bounding box center [227, 210] width 176 height 38
click at [211, 204] on textarea at bounding box center [227, 210] width 176 height 38
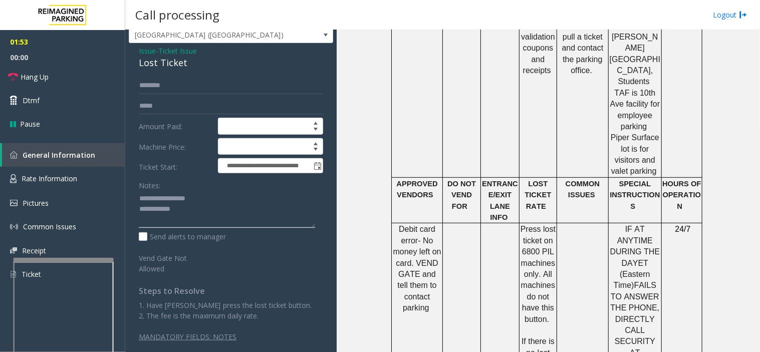
drag, startPoint x: 232, startPoint y: 212, endPoint x: 218, endPoint y: 213, distance: 14.5
click at [218, 213] on textarea at bounding box center [227, 210] width 176 height 38
click at [276, 221] on textarea at bounding box center [227, 210] width 176 height 38
click at [402, 223] on td "Debit card error- No money left on card. VEND GATE and tell them to contact par…" at bounding box center [417, 330] width 51 height 214
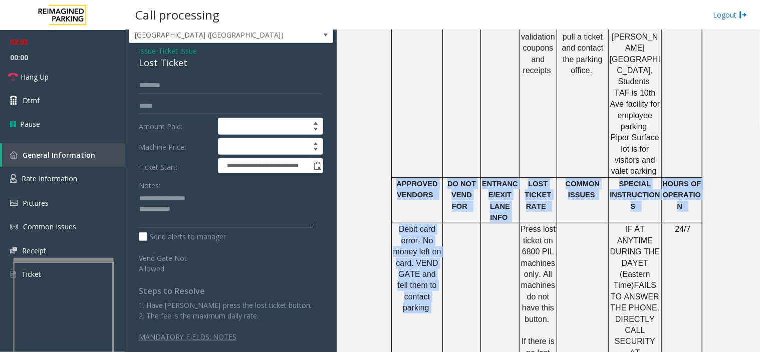
drag, startPoint x: 431, startPoint y: 191, endPoint x: 397, endPoint y: 63, distance: 132.7
click at [397, 63] on tbody "PARCS SOLAR WINDS USERNAME PASSWORD PARIS EQUIPMENT CARD INSERTION TIBA Differe…" at bounding box center [547, 25] width 311 height 825
click at [404, 225] on span "Debit card error- No money left on card. VEND GATE and tell them to contact par…" at bounding box center [417, 268] width 48 height 87
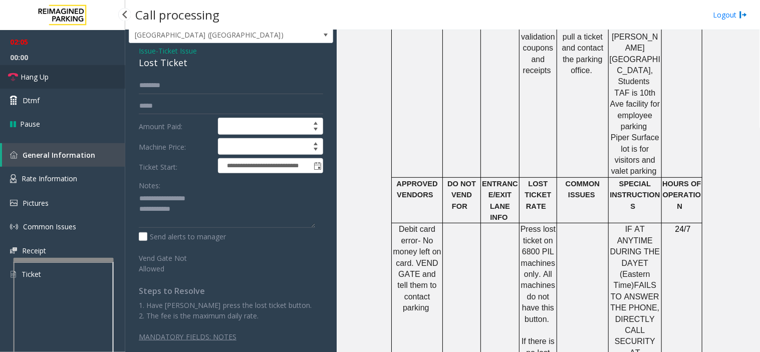
click at [90, 76] on link "Hang Up" at bounding box center [62, 77] width 125 height 24
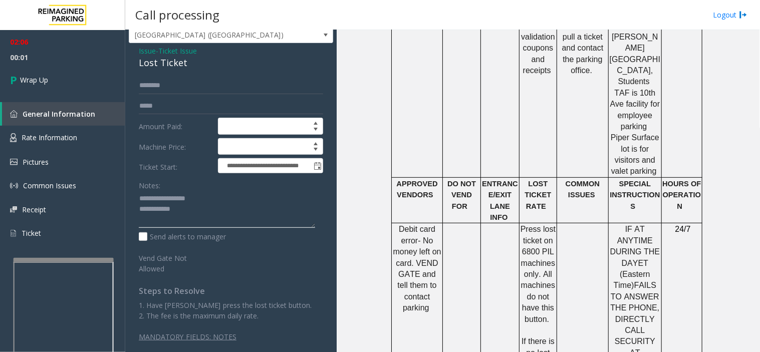
click at [219, 209] on textarea at bounding box center [227, 210] width 176 height 38
type textarea "**********"
click at [98, 71] on link "Wrap Up" at bounding box center [62, 80] width 125 height 30
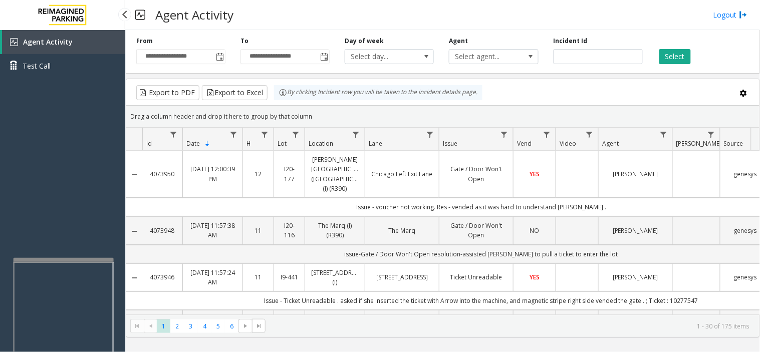
drag, startPoint x: 73, startPoint y: 188, endPoint x: 226, endPoint y: 11, distance: 234.7
click at [29, 209] on div "Agent Activity Test Call" at bounding box center [62, 206] width 125 height 352
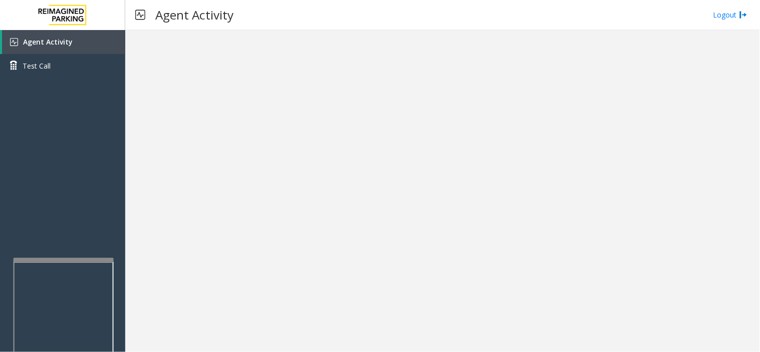
click at [330, 295] on div at bounding box center [442, 191] width 635 height 322
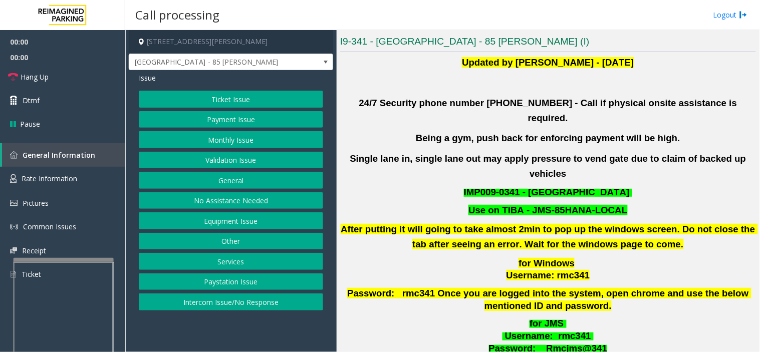
scroll to position [278, 0]
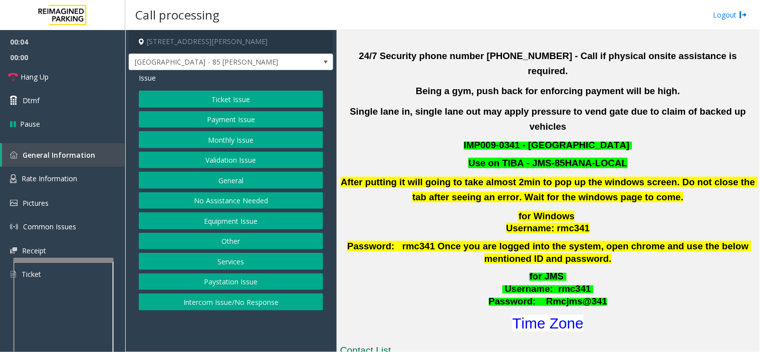
click at [243, 154] on button "Validation Issue" at bounding box center [231, 160] width 184 height 17
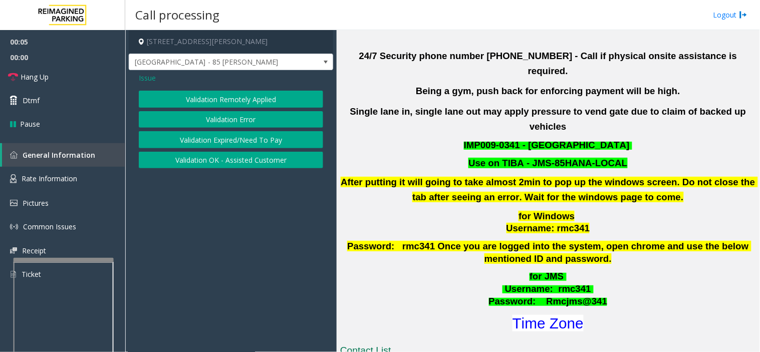
click at [237, 115] on button "Validation Error" at bounding box center [231, 119] width 184 height 17
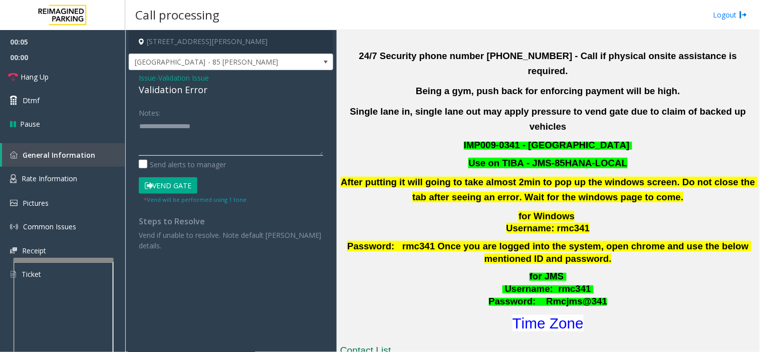
click at [210, 145] on textarea at bounding box center [231, 137] width 184 height 38
paste textarea "**********"
type textarea "**********"
click at [171, 81] on span "Validation Issue" at bounding box center [183, 78] width 51 height 11
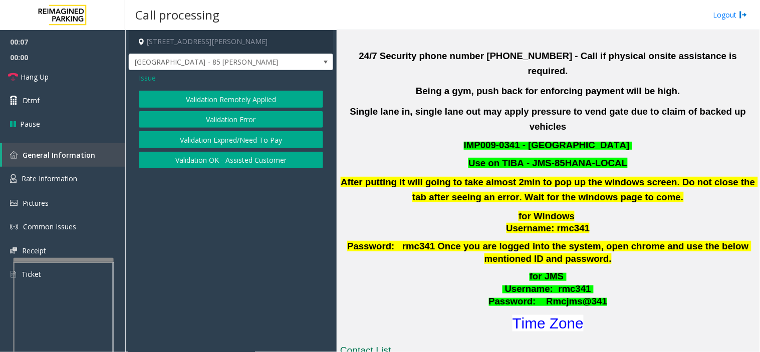
click at [174, 115] on button "Validation Error" at bounding box center [231, 119] width 184 height 17
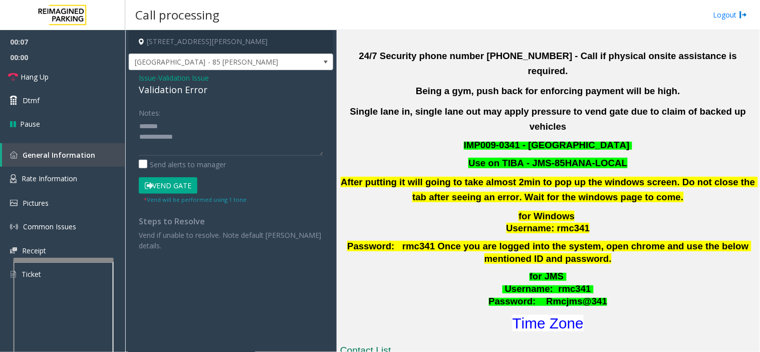
click at [170, 96] on div "Validation Error" at bounding box center [231, 90] width 184 height 14
click at [170, 95] on div "Validation Error" at bounding box center [231, 90] width 184 height 14
copy div "Validation Error"
paste textarea "**********"
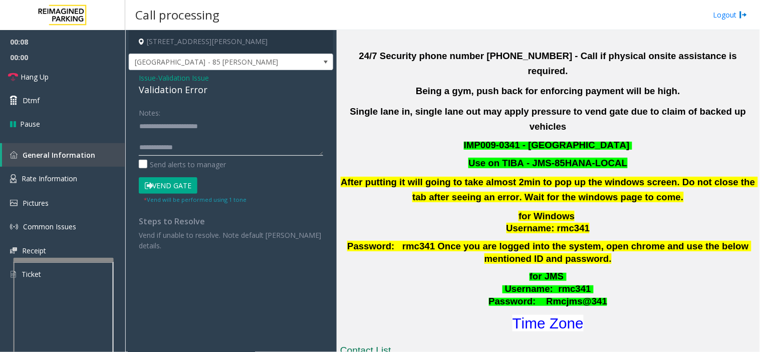
click at [178, 128] on textarea at bounding box center [231, 137] width 184 height 38
click at [207, 154] on textarea at bounding box center [231, 137] width 184 height 38
paste textarea "**********"
type textarea "**********"
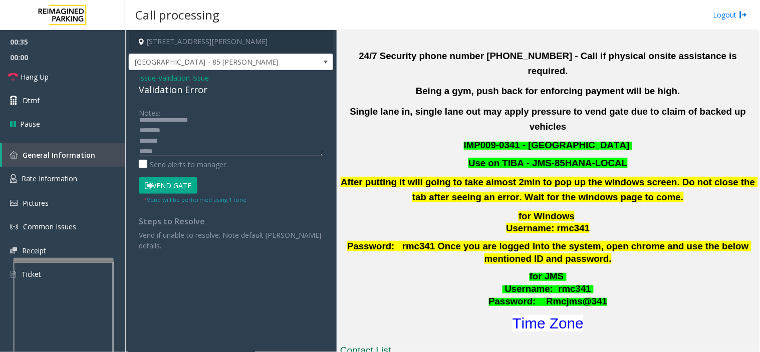
click at [171, 179] on button "Vend Gate" at bounding box center [168, 185] width 59 height 17
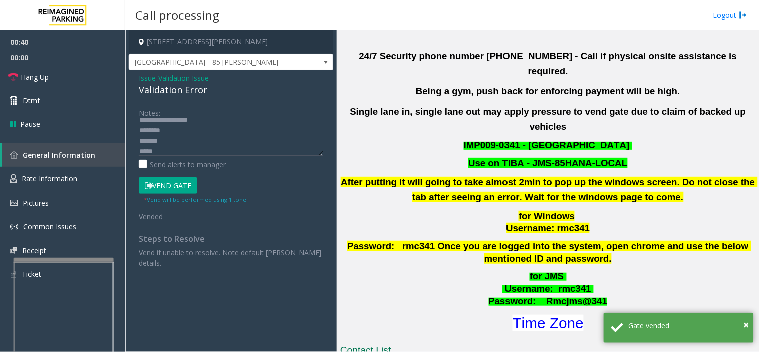
click at [194, 156] on div "Notes: Send alerts to manager" at bounding box center [231, 137] width 184 height 66
click at [194, 153] on textarea at bounding box center [231, 137] width 184 height 38
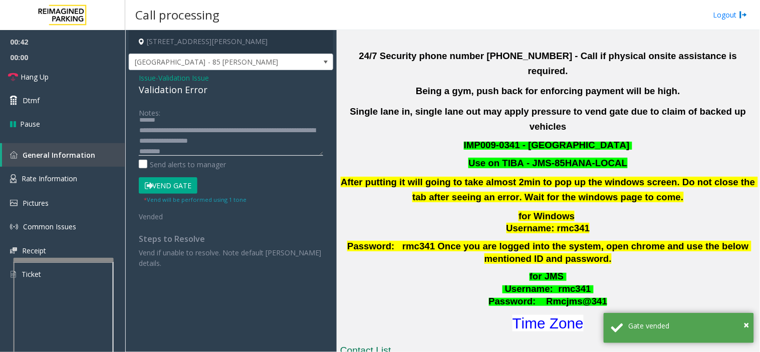
scroll to position [0, 0]
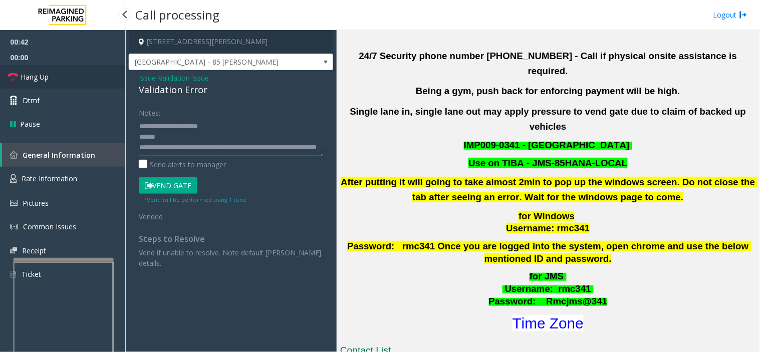
click at [102, 73] on link "Hang Up" at bounding box center [62, 77] width 125 height 24
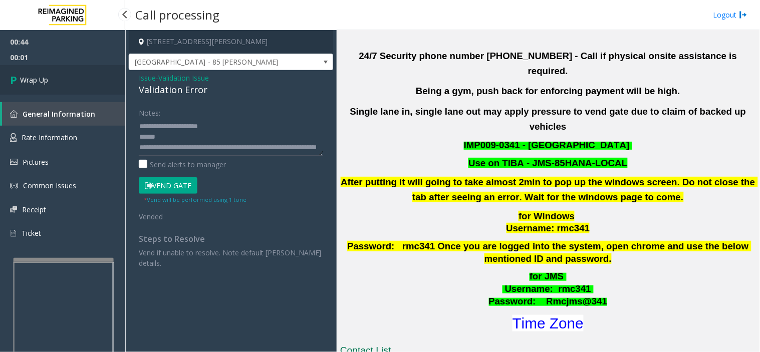
click at [97, 78] on link "Wrap Up" at bounding box center [62, 80] width 125 height 30
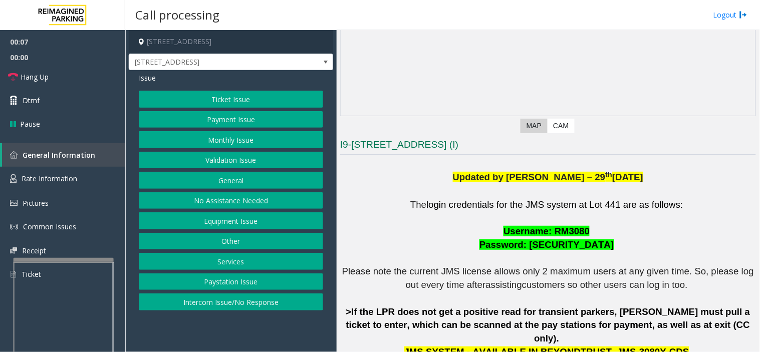
scroll to position [222, 0]
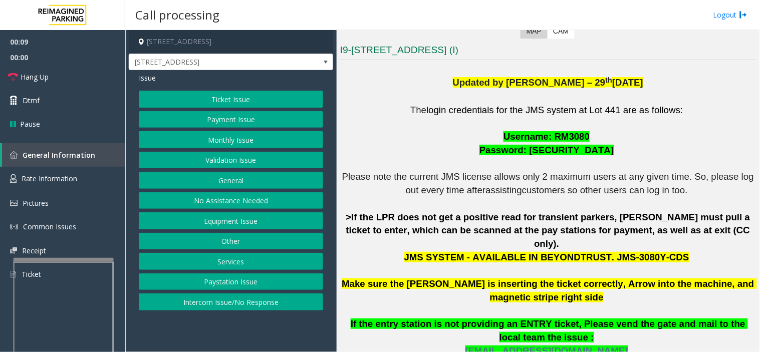
click at [221, 99] on button "Ticket Issue" at bounding box center [231, 99] width 184 height 17
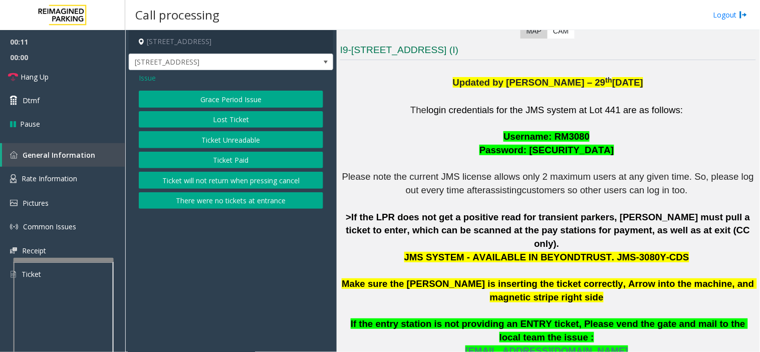
click at [232, 160] on button "Ticket Paid" at bounding box center [231, 160] width 184 height 17
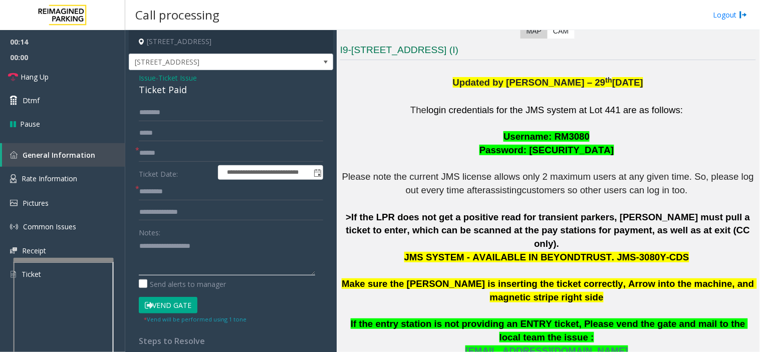
paste textarea "**********"
click at [167, 259] on textarea at bounding box center [227, 257] width 176 height 38
click at [164, 93] on div "Ticket Paid" at bounding box center [231, 90] width 184 height 14
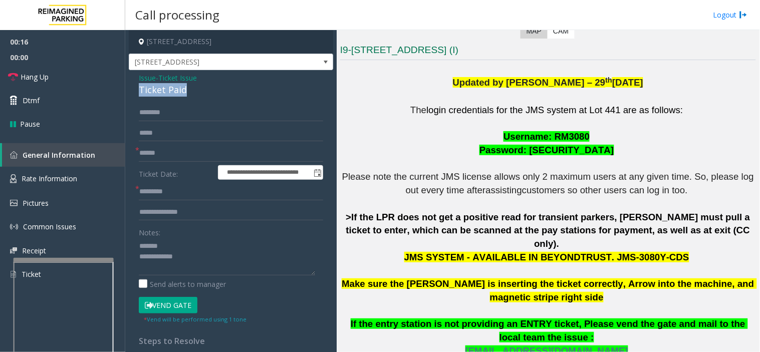
copy div "Ticket Paid"
click at [172, 243] on textarea at bounding box center [227, 257] width 176 height 38
paste textarea "**********"
type textarea "**********"
click at [173, 154] on input "text" at bounding box center [231, 153] width 184 height 17
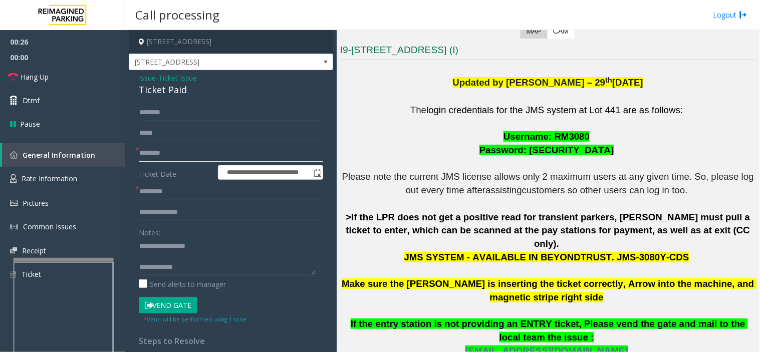
type input "********"
click at [160, 253] on textarea at bounding box center [227, 257] width 176 height 38
click at [182, 258] on textarea at bounding box center [227, 257] width 176 height 38
click at [91, 82] on link "Hang Up" at bounding box center [62, 77] width 125 height 24
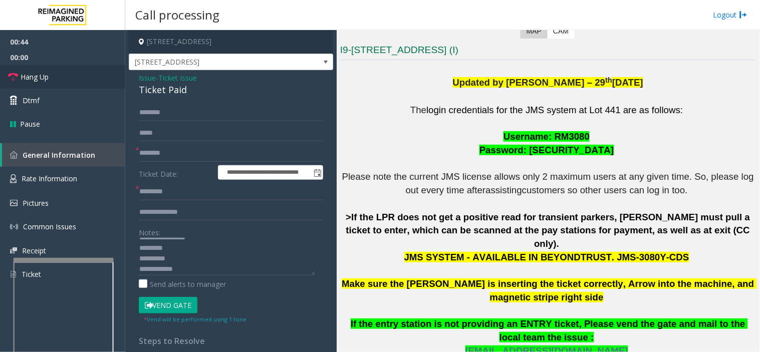
scroll to position [11, 0]
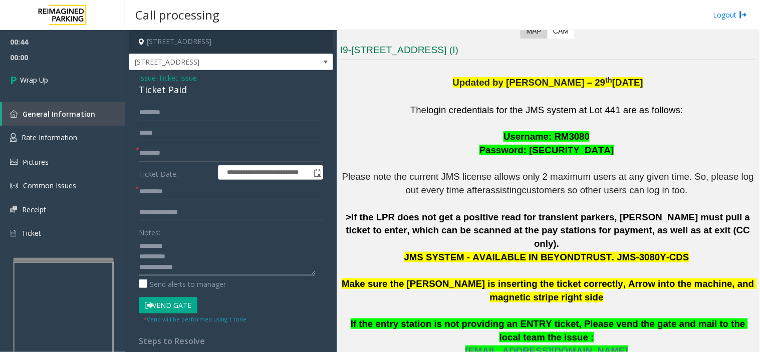
click at [223, 267] on textarea at bounding box center [227, 257] width 176 height 38
type textarea "**********"
click at [166, 186] on input "text" at bounding box center [231, 191] width 184 height 17
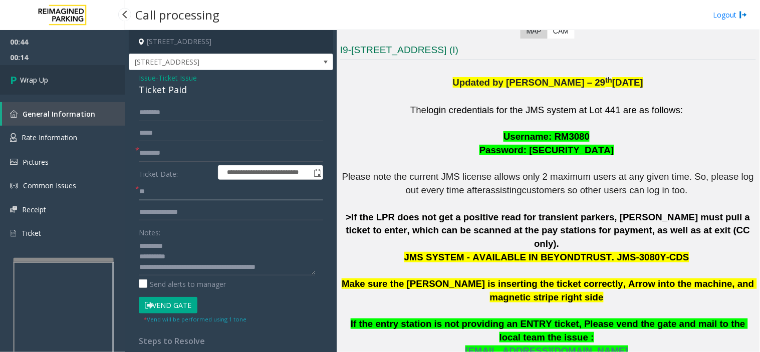
type input "**"
click at [68, 88] on link "Wrap Up" at bounding box center [62, 80] width 125 height 30
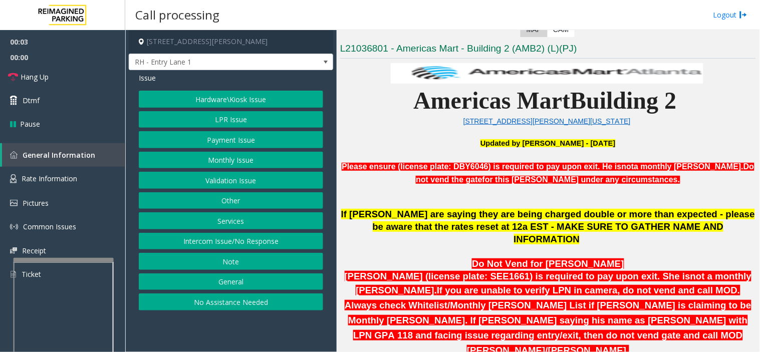
scroll to position [278, 0]
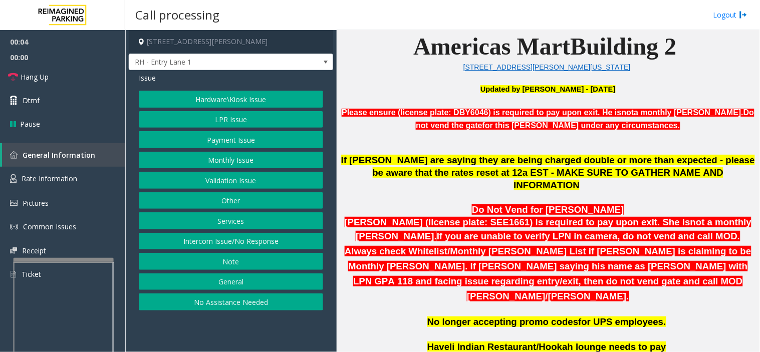
drag, startPoint x: 294, startPoint y: 339, endPoint x: 283, endPoint y: 341, distance: 11.1
click at [283, 341] on app-call-processing-form "[STREET_ADDRESS][PERSON_NAME] RH - Entry Lane 1 Issue Hardware\Kiosk Issue LPR …" at bounding box center [230, 191] width 211 height 322
click at [442, 246] on span "If you are unable to verify LPN in camera, do not vend and call MOD. Always che…" at bounding box center [548, 266] width 407 height 71
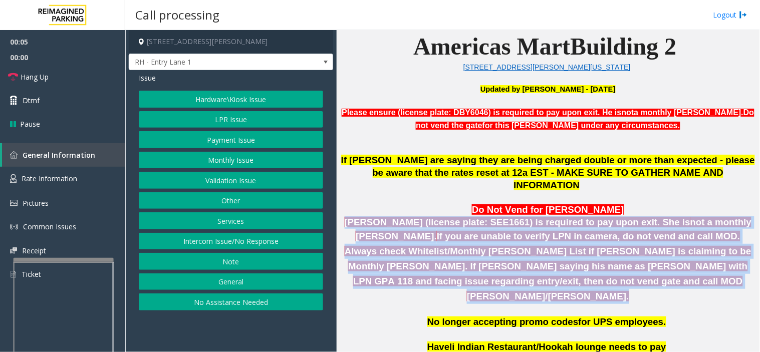
click at [442, 246] on span "If you are unable to verify LPN in camera, do not vend and call MOD. Always che…" at bounding box center [548, 266] width 407 height 71
click at [422, 304] on p at bounding box center [548, 310] width 416 height 13
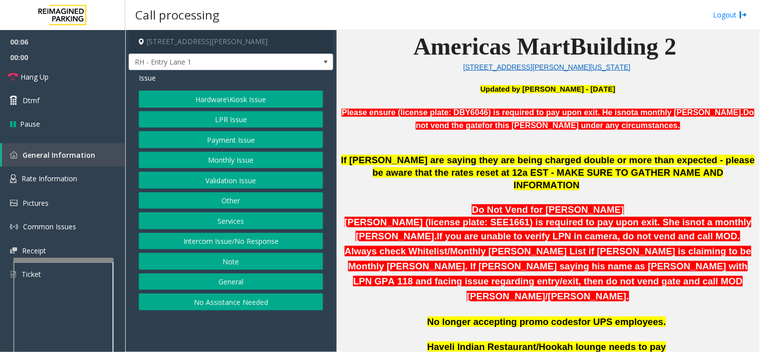
click at [206, 153] on button "Monthly Issue" at bounding box center [231, 160] width 184 height 17
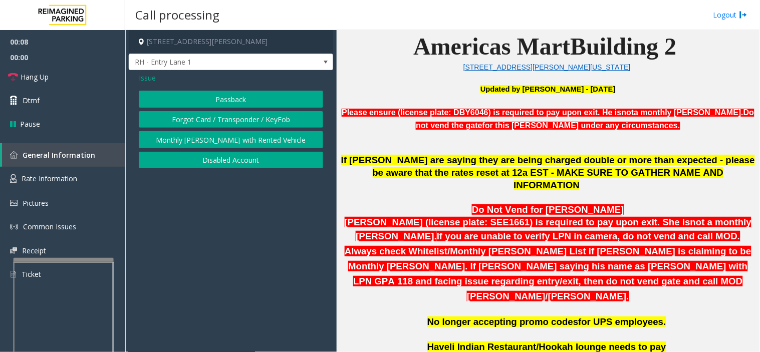
click at [192, 161] on button "Disabled Account" at bounding box center [231, 160] width 184 height 17
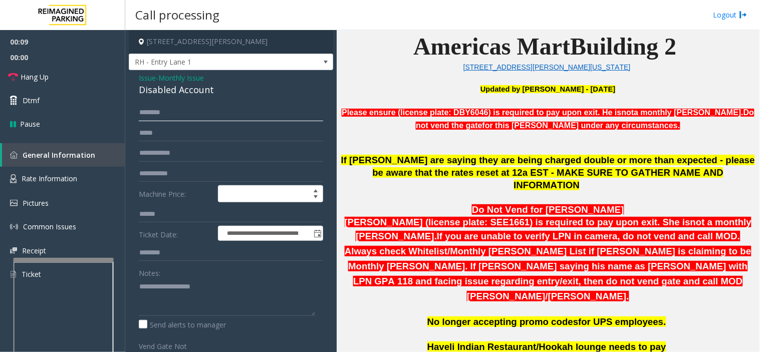
click at [209, 115] on input "text" at bounding box center [231, 112] width 184 height 17
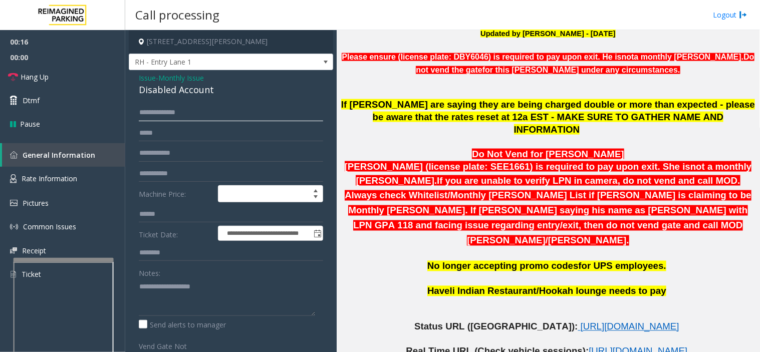
type input "**********"
click at [182, 301] on textarea at bounding box center [227, 298] width 176 height 38
click at [581, 322] on span "[URL][DOMAIN_NAME]" at bounding box center [630, 327] width 99 height 11
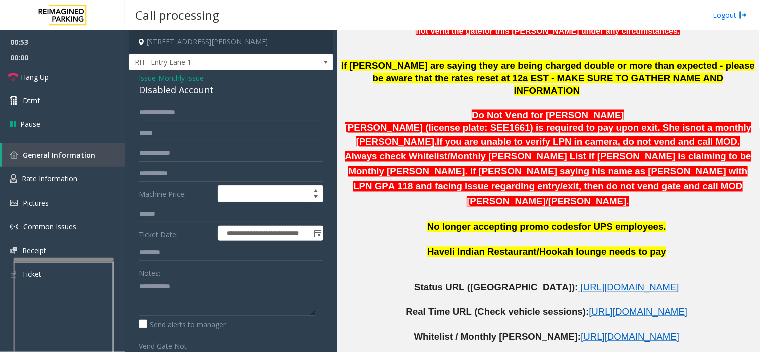
scroll to position [222, 0]
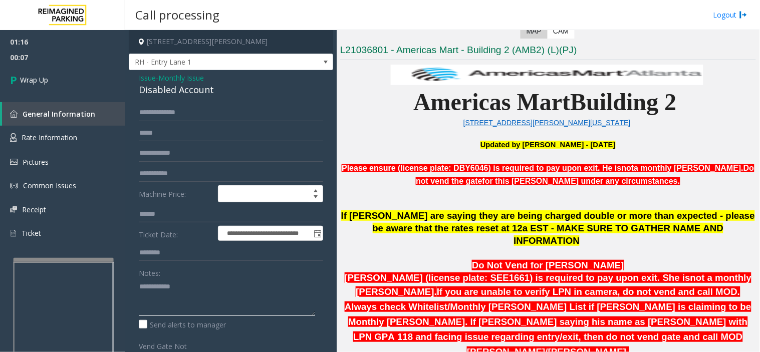
click at [250, 293] on textarea at bounding box center [227, 298] width 176 height 38
paste textarea "**********"
click at [163, 91] on div "Disabled Account" at bounding box center [231, 90] width 184 height 14
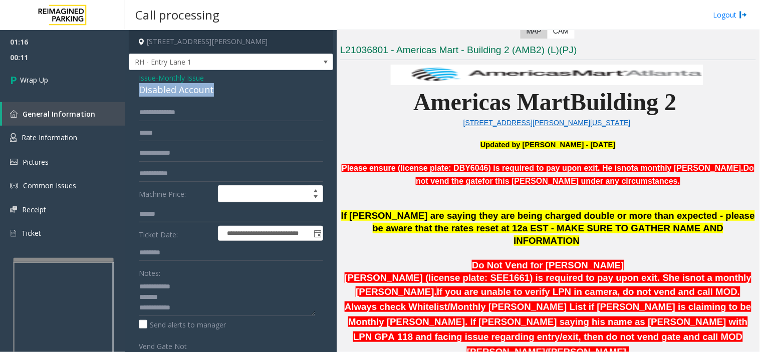
copy div "Disabled Account"
click at [181, 299] on textarea at bounding box center [227, 298] width 176 height 38
paste textarea "**********"
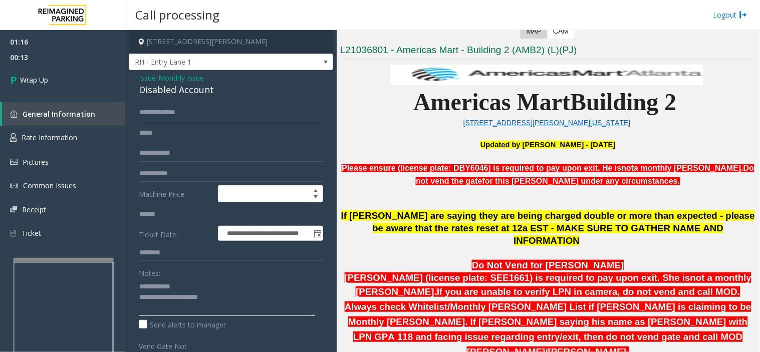
type textarea "**********"
click at [182, 82] on span "Monthly Issue" at bounding box center [181, 78] width 46 height 11
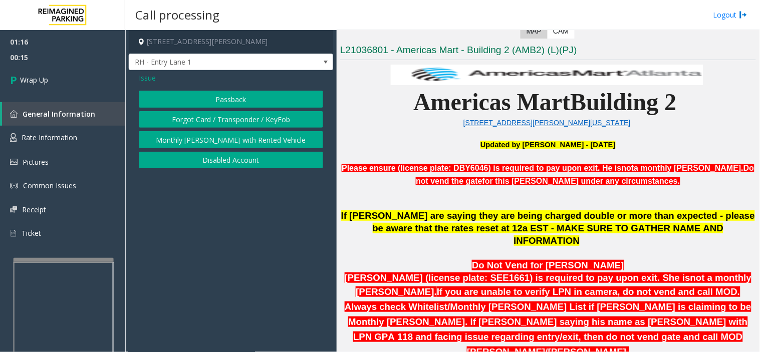
click at [221, 145] on button "Monthly [PERSON_NAME] with Rented Vehicle" at bounding box center [231, 139] width 184 height 17
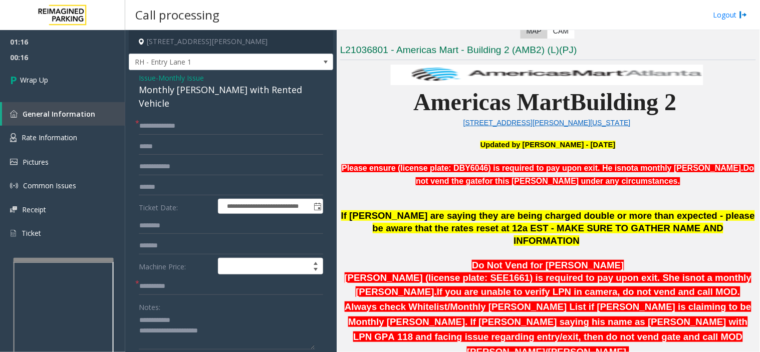
click at [175, 91] on div "Monthly [PERSON_NAME] with Rented Vehicle" at bounding box center [231, 96] width 184 height 27
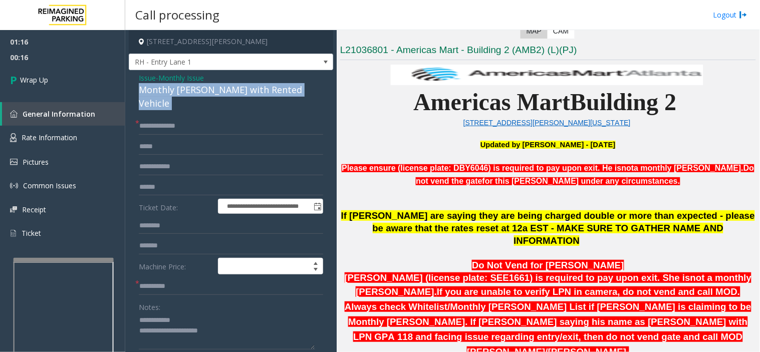
click at [175, 91] on div "Monthly [PERSON_NAME] with Rented Vehicle" at bounding box center [231, 96] width 184 height 27
copy div "Monthly [PERSON_NAME] with Rented Vehicle"
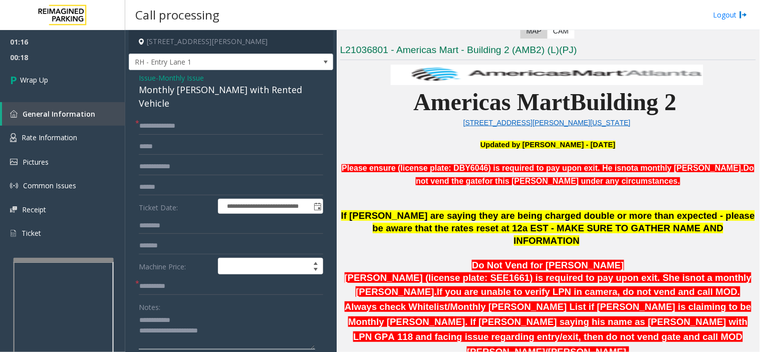
drag, startPoint x: 156, startPoint y: 318, endPoint x: 206, endPoint y: 315, distance: 49.7
click at [206, 315] on textarea at bounding box center [227, 332] width 176 height 38
click at [199, 315] on textarea at bounding box center [227, 332] width 176 height 38
drag, startPoint x: 158, startPoint y: 314, endPoint x: 232, endPoint y: 313, distance: 74.7
click at [232, 313] on textarea at bounding box center [227, 332] width 176 height 38
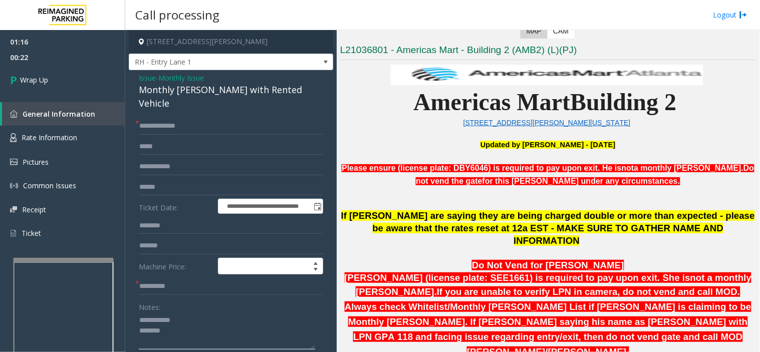
paste textarea "**********"
click at [199, 326] on textarea at bounding box center [227, 332] width 176 height 38
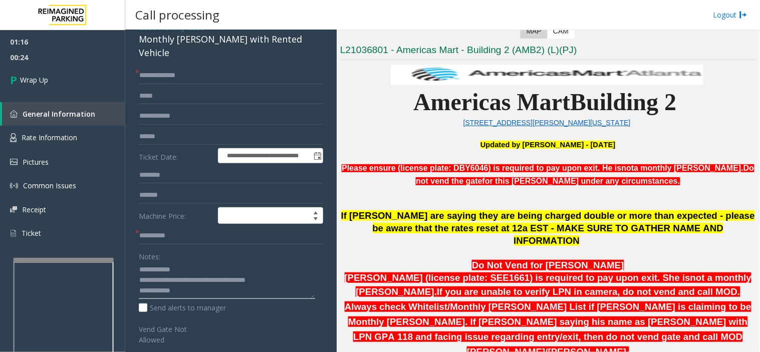
scroll to position [108, 0]
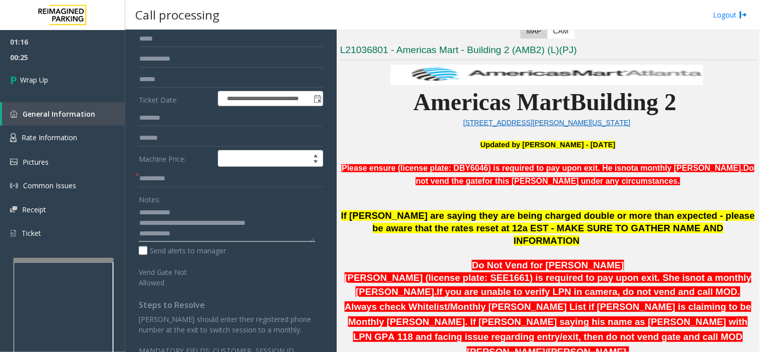
click at [217, 218] on textarea at bounding box center [227, 224] width 176 height 38
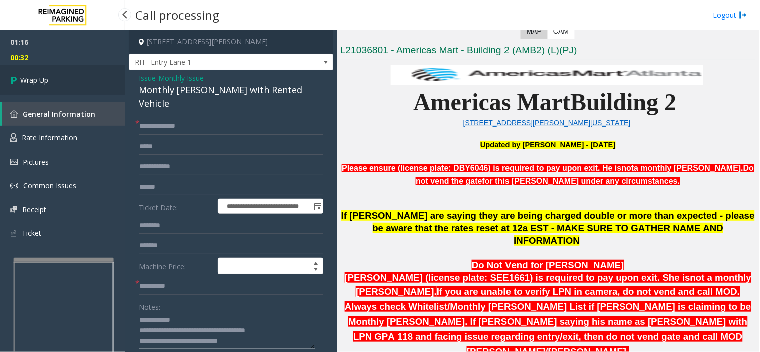
type textarea "**********"
click at [63, 77] on link "Wrap Up" at bounding box center [62, 80] width 125 height 30
click at [79, 78] on link "Wrap Up" at bounding box center [62, 80] width 125 height 30
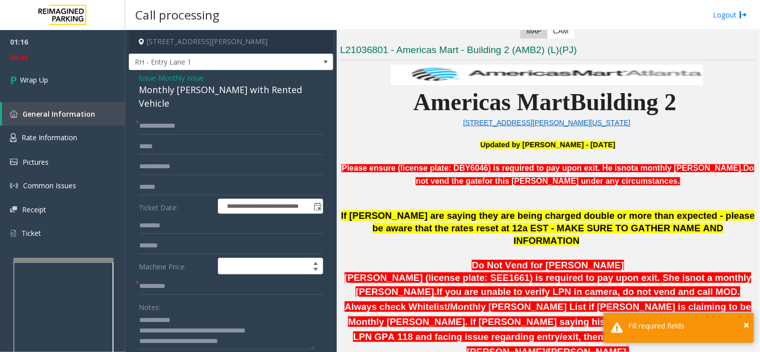
click at [198, 106] on div "**********" at bounding box center [231, 271] width 204 height 403
click at [199, 118] on input "**********" at bounding box center [231, 126] width 184 height 17
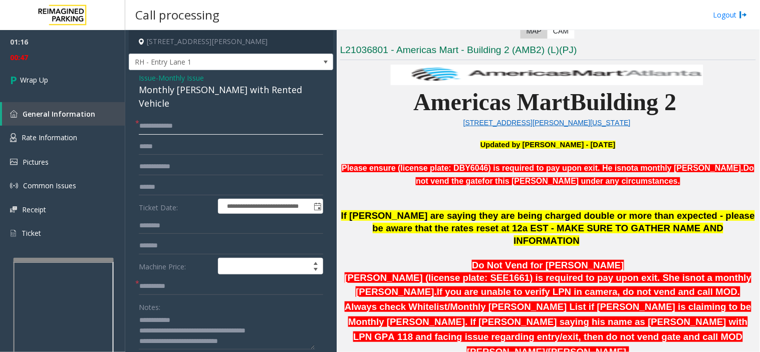
type input "**********"
click at [178, 278] on input "text" at bounding box center [231, 286] width 184 height 17
type input "**"
click at [77, 69] on link "Wrap Up" at bounding box center [62, 80] width 125 height 30
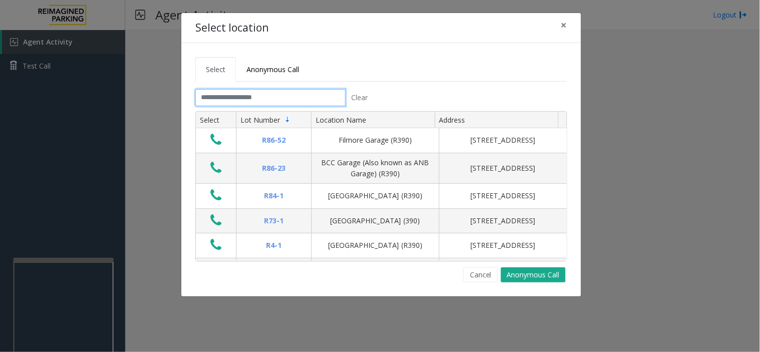
click at [288, 97] on input "text" at bounding box center [270, 97] width 150 height 17
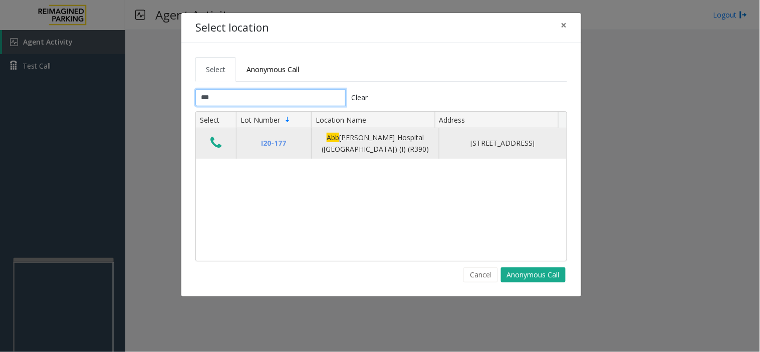
type input "***"
click at [226, 147] on td "Data table" at bounding box center [216, 143] width 40 height 31
click at [219, 146] on icon "Data table" at bounding box center [215, 143] width 11 height 14
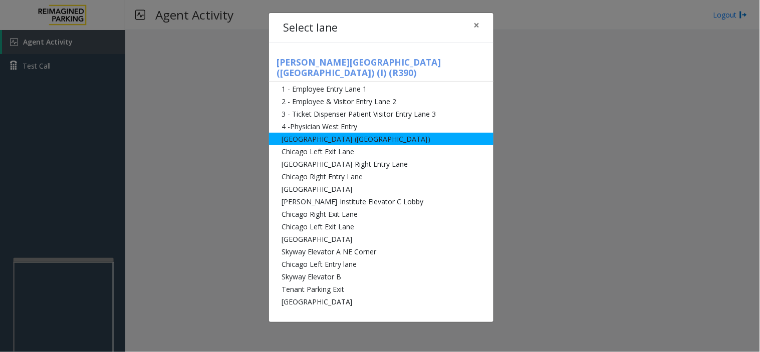
click at [393, 133] on li "[GEOGRAPHIC_DATA] ([GEOGRAPHIC_DATA])" at bounding box center [381, 139] width 224 height 13
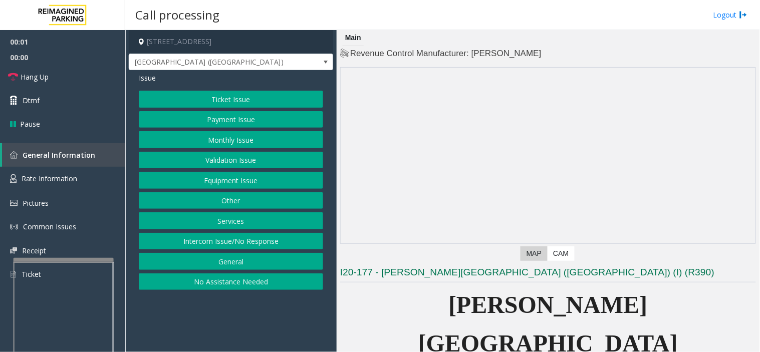
click at [224, 103] on button "Ticket Issue" at bounding box center [231, 99] width 184 height 17
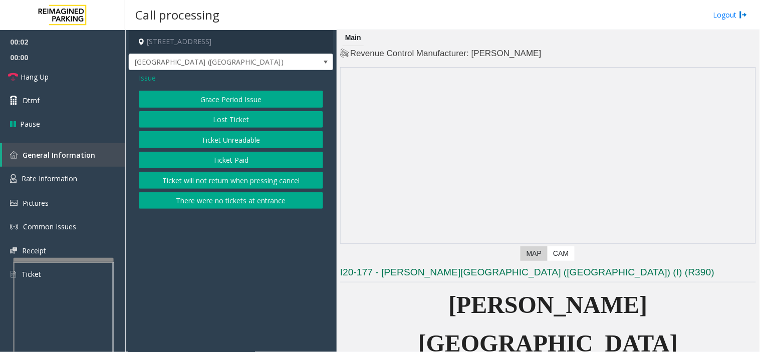
click at [216, 136] on button "Ticket Unreadable" at bounding box center [231, 139] width 184 height 17
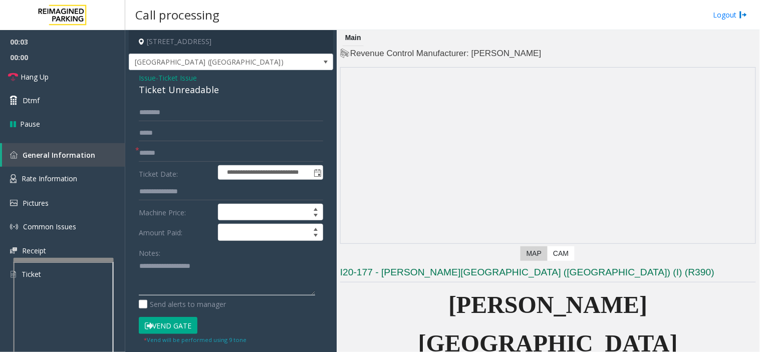
drag, startPoint x: 218, startPoint y: 254, endPoint x: 217, endPoint y: 263, distance: 8.6
paste textarea "**********"
drag, startPoint x: 137, startPoint y: 90, endPoint x: 230, endPoint y: 85, distance: 93.8
click at [230, 85] on div "**********" at bounding box center [231, 314] width 204 height 489
drag, startPoint x: 228, startPoint y: 282, endPoint x: 454, endPoint y: 311, distance: 228.4
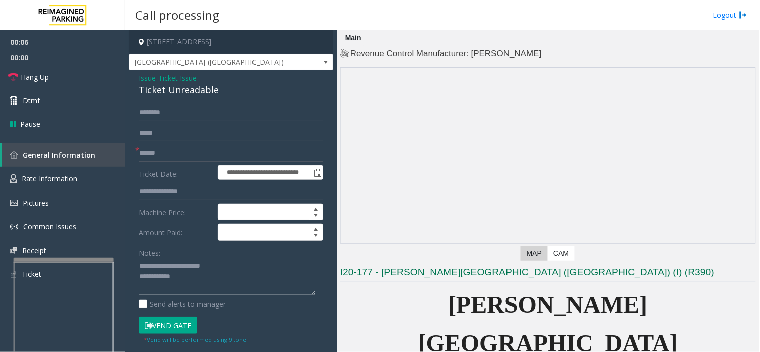
click at [229, 282] on textarea at bounding box center [227, 277] width 176 height 38
paste textarea "**********"
click at [171, 149] on input "text" at bounding box center [231, 153] width 184 height 17
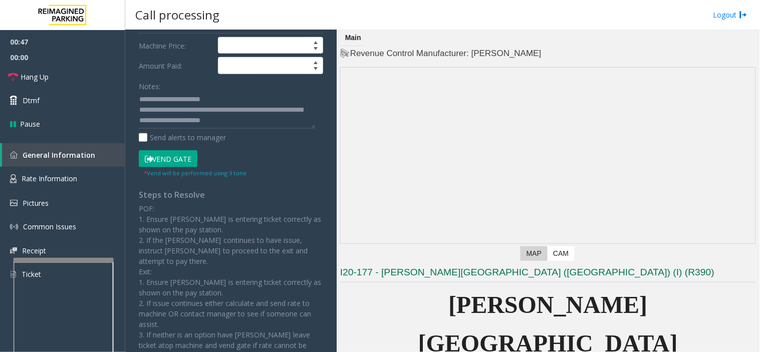
click at [162, 162] on button "Vend Gate" at bounding box center [168, 158] width 59 height 17
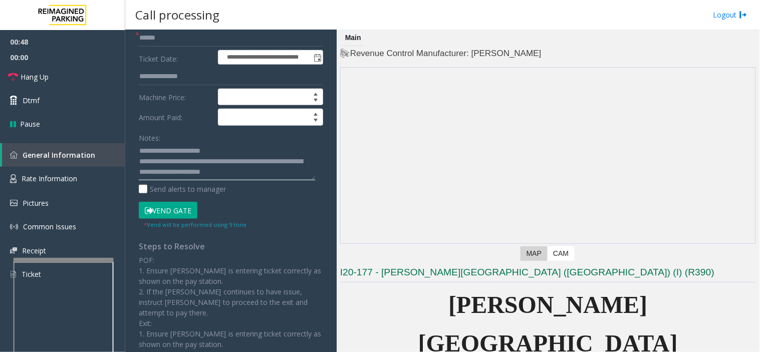
click at [229, 176] on textarea at bounding box center [227, 162] width 176 height 38
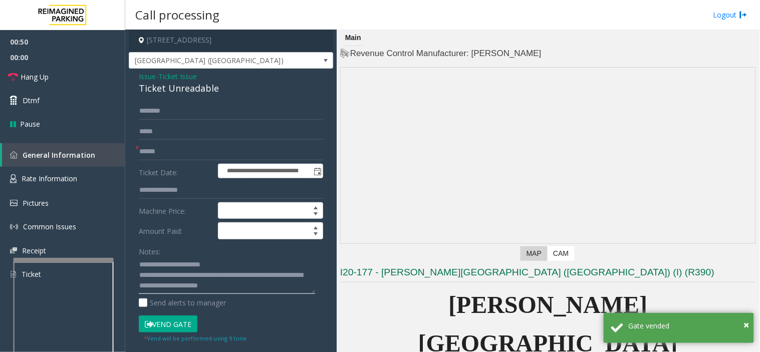
scroll to position [0, 0]
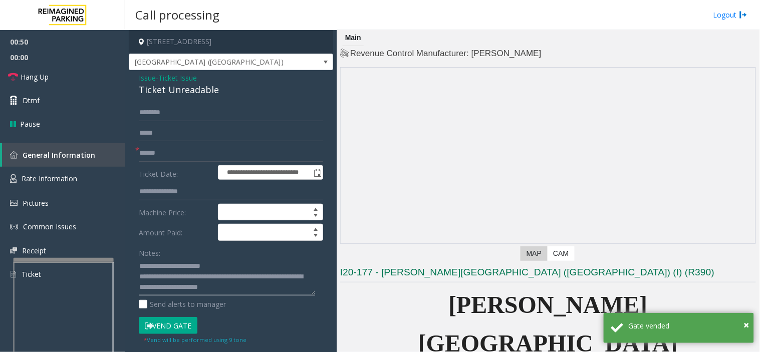
type textarea "**********"
click at [186, 143] on form "**********" at bounding box center [231, 233] width 184 height 258
click at [184, 148] on input "text" at bounding box center [231, 153] width 184 height 17
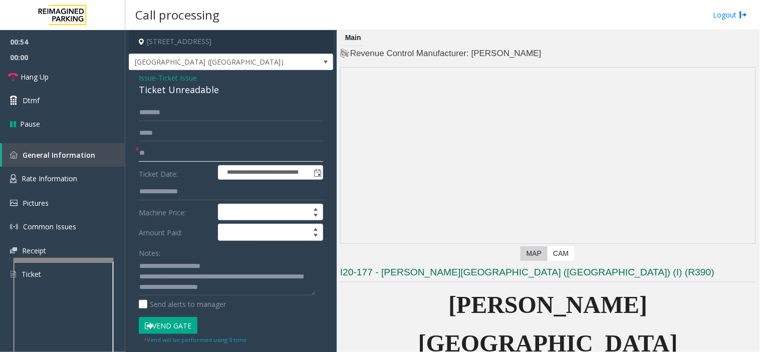
type input "**"
click at [261, 292] on textarea at bounding box center [227, 277] width 176 height 38
click at [289, 293] on textarea at bounding box center [227, 277] width 176 height 38
click at [247, 274] on textarea at bounding box center [227, 277] width 176 height 38
click at [247, 270] on textarea at bounding box center [227, 277] width 176 height 38
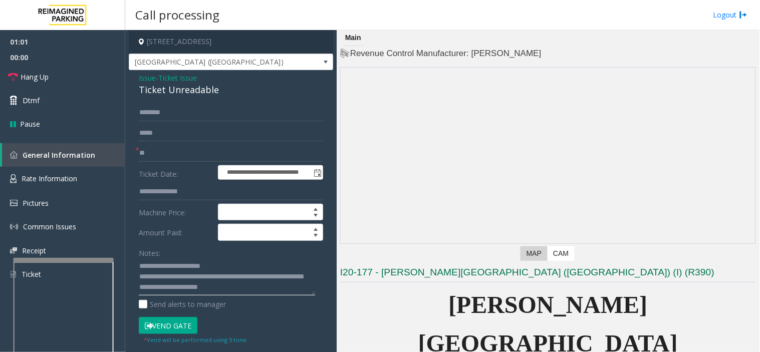
drag, startPoint x: 291, startPoint y: 285, endPoint x: 204, endPoint y: 292, distance: 87.0
click at [204, 292] on textarea at bounding box center [227, 277] width 176 height 38
type textarea "**********"
click at [72, 71] on link "Hang Up" at bounding box center [62, 77] width 125 height 24
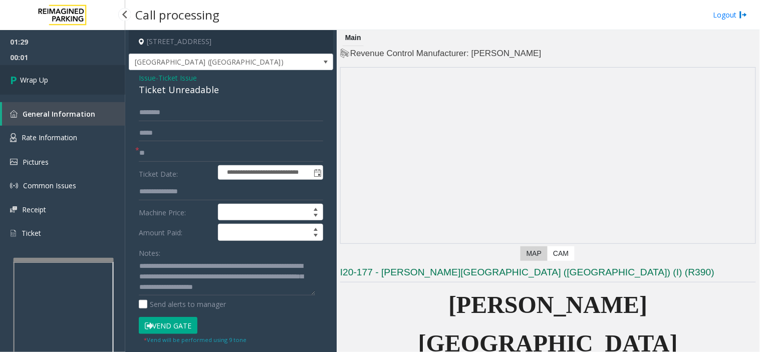
click at [89, 79] on link "Wrap Up" at bounding box center [62, 80] width 125 height 30
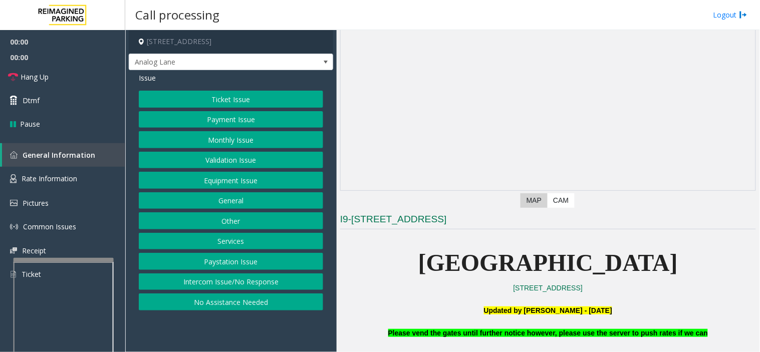
scroll to position [278, 0]
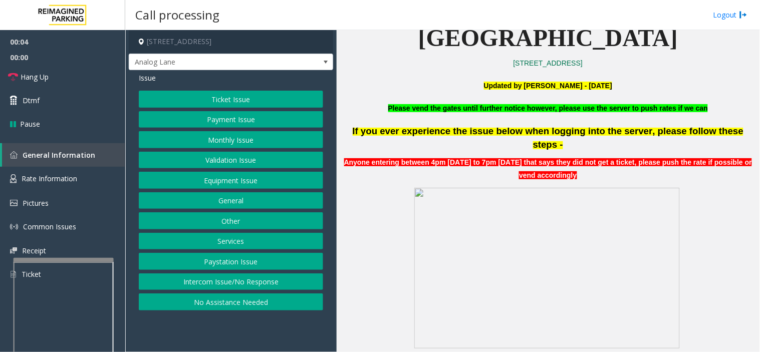
drag, startPoint x: 207, startPoint y: 321, endPoint x: 201, endPoint y: 324, distance: 7.0
click at [201, 324] on app-call-processing-form "[STREET_ADDRESS] Analog Lane Issue Ticket Issue Payment Issue Monthly Issue Val…" at bounding box center [230, 191] width 211 height 322
click at [233, 104] on button "Ticket Issue" at bounding box center [231, 99] width 184 height 17
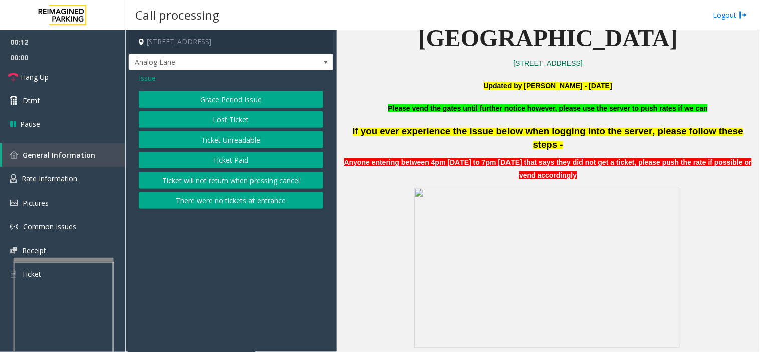
click at [232, 145] on button "Ticket Unreadable" at bounding box center [231, 139] width 184 height 17
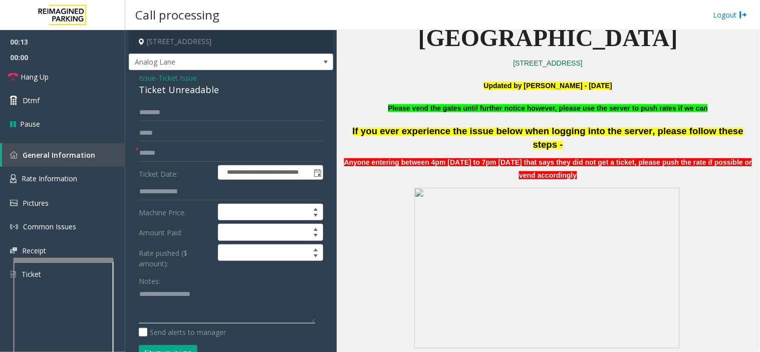
click at [212, 301] on textarea at bounding box center [227, 306] width 176 height 38
paste textarea "**********"
click at [171, 89] on div "Ticket Unreadable" at bounding box center [231, 90] width 184 height 14
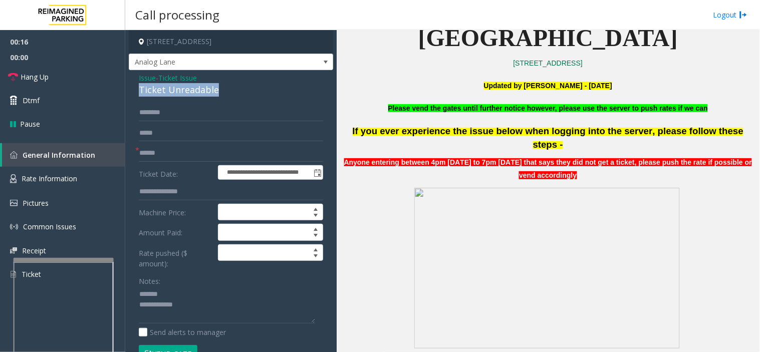
click at [171, 89] on div "Ticket Unreadable" at bounding box center [231, 90] width 184 height 14
copy div "Ticket Unreadable"
click at [192, 288] on textarea at bounding box center [227, 306] width 176 height 38
paste textarea "**********"
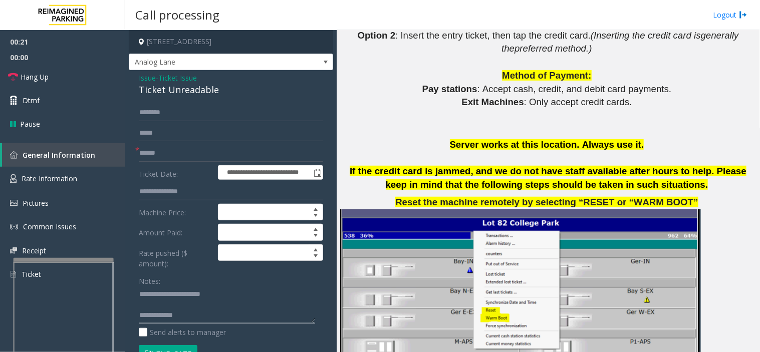
scroll to position [1336, 0]
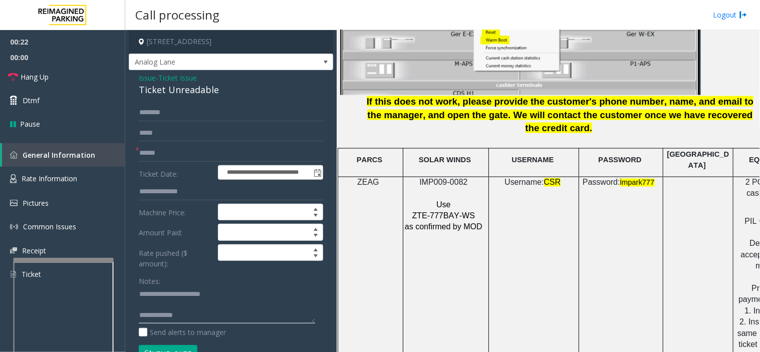
type textarea "**********"
click at [440, 178] on span "IMP009-0082" at bounding box center [443, 182] width 48 height 9
copy p "IMP009-0082"
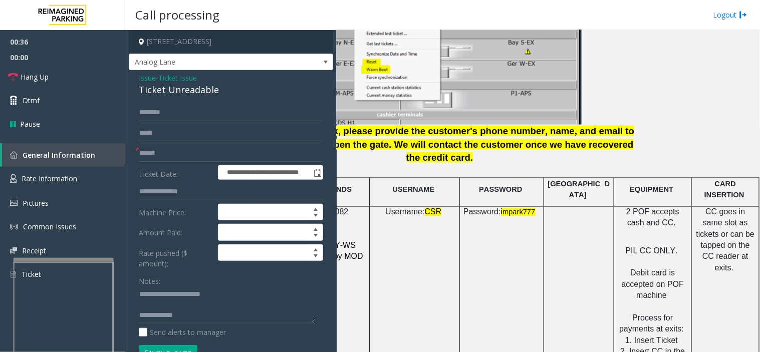
scroll to position [1308, 127]
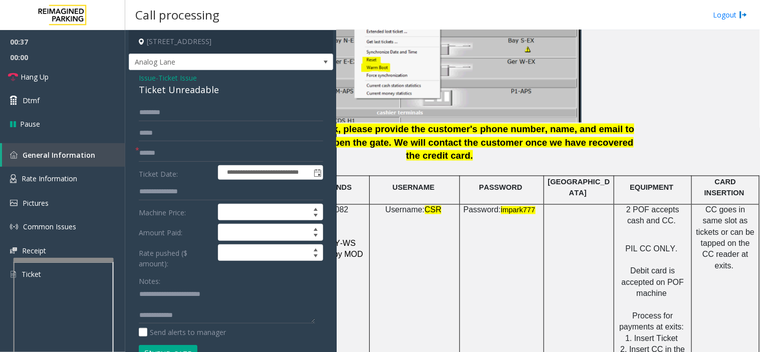
click at [644, 267] on span "Debit card is accepted on POF machine" at bounding box center [653, 282] width 63 height 31
click at [667, 290] on span at bounding box center [668, 294] width 2 height 9
click at [139, 81] on span "Issue" at bounding box center [147, 78] width 17 height 11
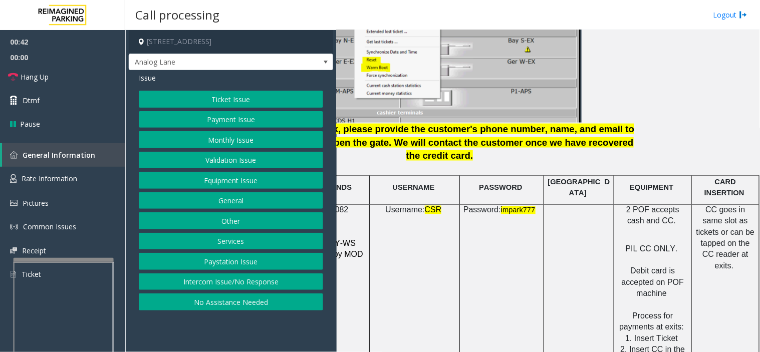
click at [216, 99] on button "Ticket Issue" at bounding box center [231, 99] width 184 height 17
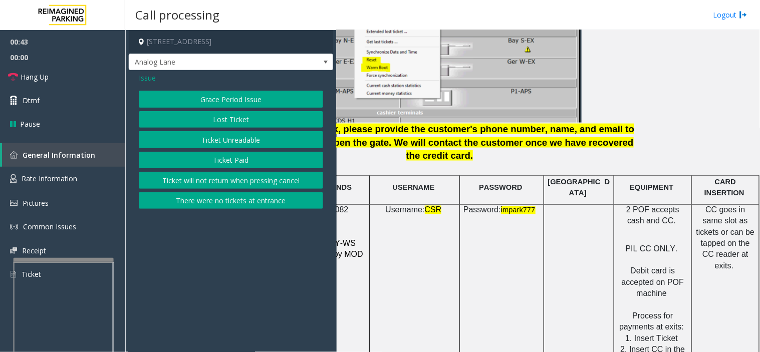
click at [244, 206] on button "There were no tickets at entrance" at bounding box center [231, 200] width 184 height 17
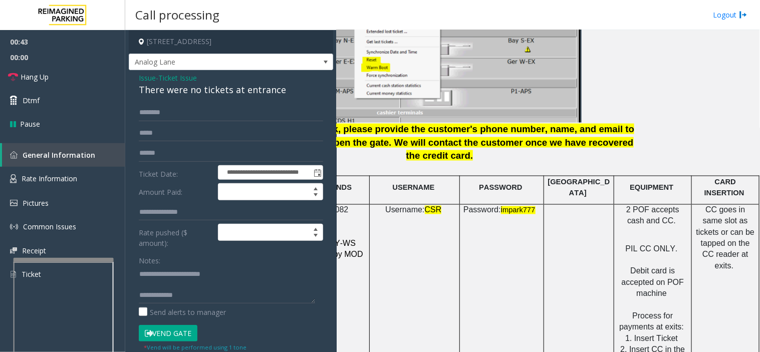
click at [181, 87] on div "There were no tickets at entrance" at bounding box center [231, 90] width 184 height 14
copy div "There were no tickets at entrance"
drag, startPoint x: 166, startPoint y: 269, endPoint x: 237, endPoint y: 272, distance: 71.2
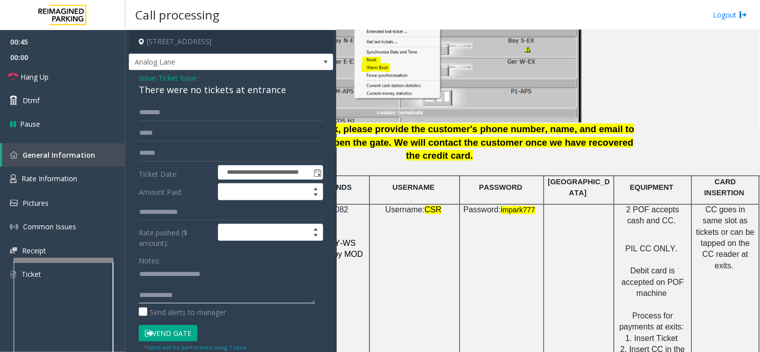
click at [211, 272] on textarea at bounding box center [227, 285] width 176 height 38
paste textarea "**********"
type textarea "**********"
click at [718, 215] on span "CC goes in same slot as tickets or can be tapped on the CC reader at exits." at bounding box center [725, 238] width 59 height 65
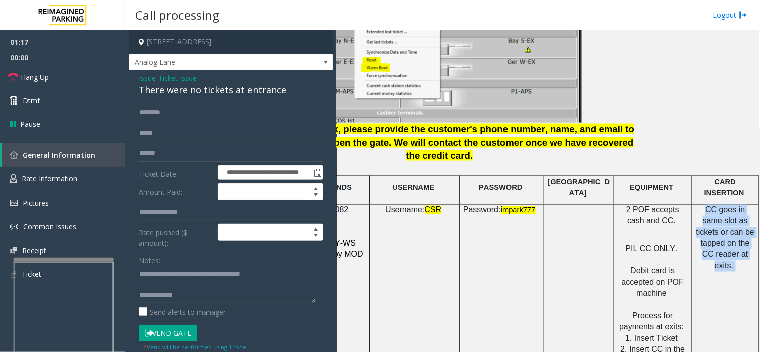
click at [718, 215] on span "CC goes in same slot as tickets or can be tapped on the CC reader at exits." at bounding box center [725, 238] width 59 height 65
click at [714, 243] on td "CC goes in same slot as tickets or can be tapped on the CC reader at exits." at bounding box center [726, 344] width 68 height 281
click at [638, 267] on span "Debit card is accepted on POF machine" at bounding box center [653, 282] width 63 height 31
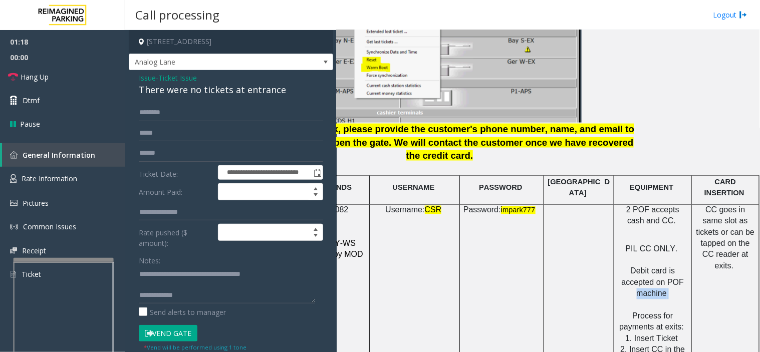
click at [638, 267] on span "Debit card is accepted on POF machine" at bounding box center [653, 282] width 63 height 31
click at [644, 309] on p "PIL CC ONLY. Debit card is accepted on POF machine Process for payments at exit…" at bounding box center [653, 355] width 70 height 247
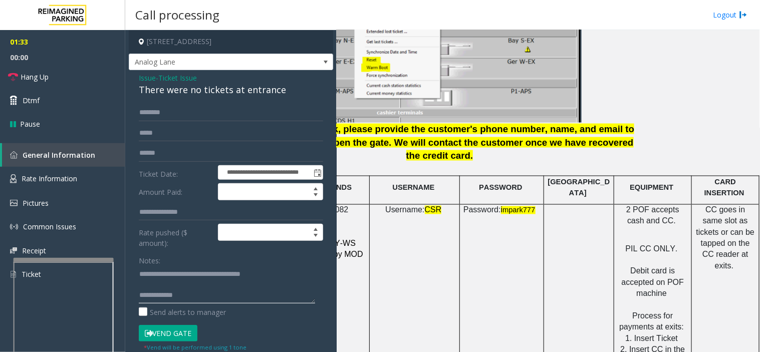
click at [209, 298] on textarea at bounding box center [227, 285] width 176 height 38
click at [42, 80] on span "Hang Up" at bounding box center [35, 77] width 28 height 11
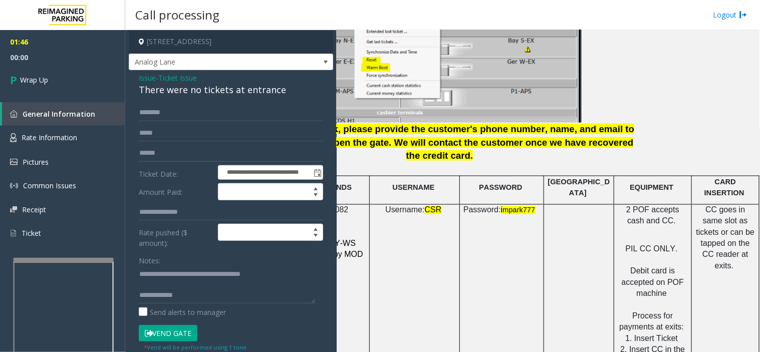
click at [137, 81] on div "**********" at bounding box center [231, 302] width 204 height 465
click at [146, 82] on span "Issue" at bounding box center [147, 78] width 17 height 11
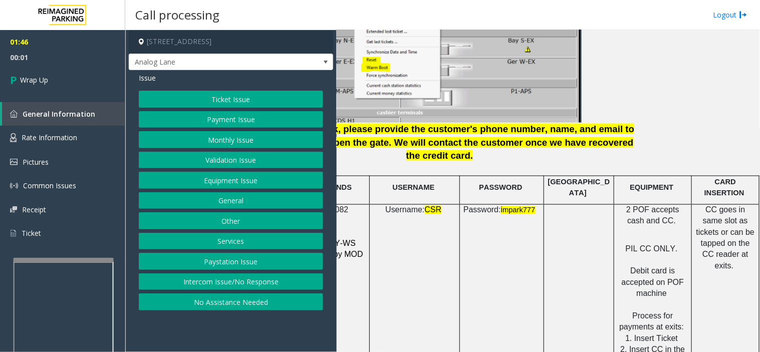
click at [210, 181] on button "Equipment Issue" at bounding box center [231, 180] width 184 height 17
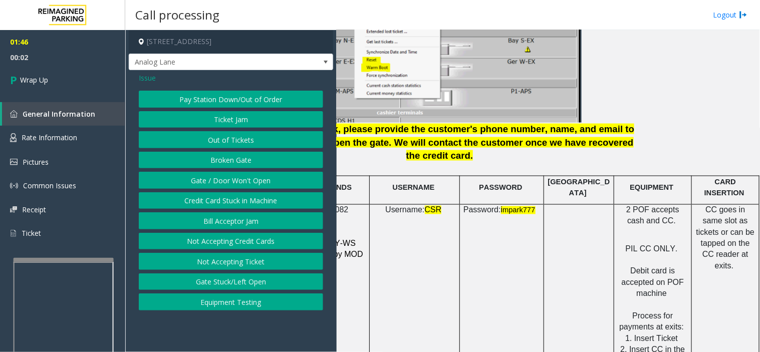
click at [207, 181] on button "Gate / Door Won't Open" at bounding box center [231, 180] width 184 height 17
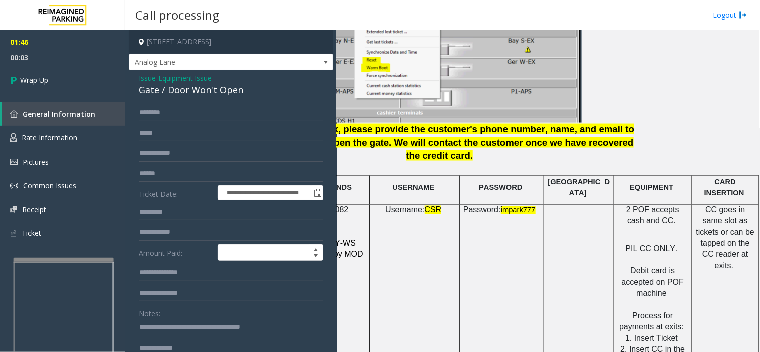
drag, startPoint x: 169, startPoint y: 329, endPoint x: 297, endPoint y: 335, distance: 127.9
click at [297, 335] on textarea at bounding box center [227, 338] width 176 height 38
click at [270, 341] on textarea at bounding box center [227, 338] width 176 height 38
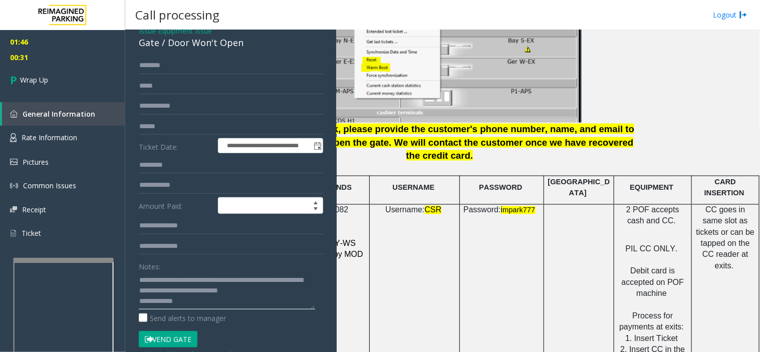
scroll to position [111, 0]
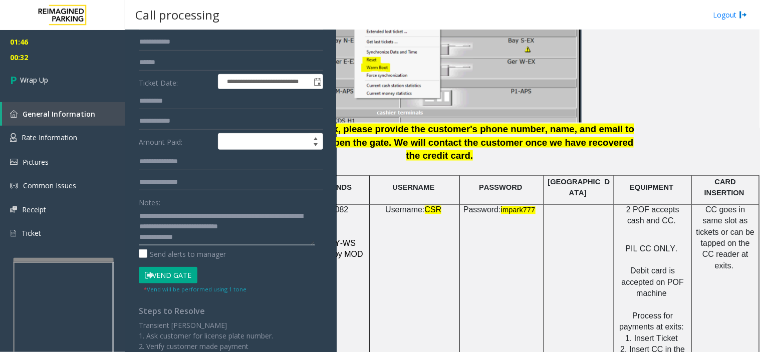
click at [196, 237] on textarea at bounding box center [227, 227] width 176 height 38
type textarea "**********"
click at [46, 79] on span "Wrap Up" at bounding box center [34, 80] width 28 height 11
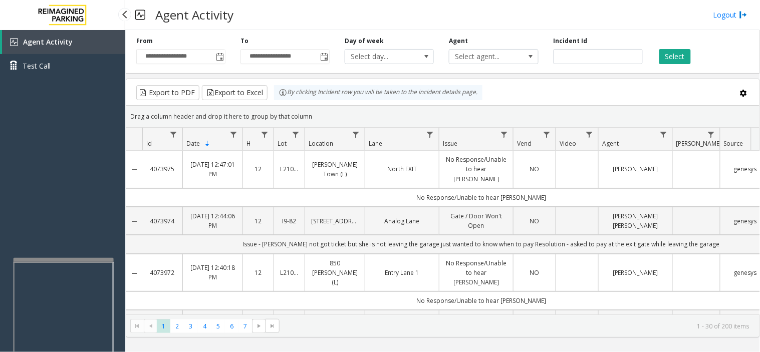
drag, startPoint x: 16, startPoint y: 162, endPoint x: 0, endPoint y: 192, distance: 34.1
click at [0, 192] on div "Agent Activity Test Call" at bounding box center [62, 206] width 125 height 352
drag, startPoint x: 76, startPoint y: 184, endPoint x: 46, endPoint y: 180, distance: 30.3
click at [46, 181] on div "Agent Activity Test Call" at bounding box center [62, 206] width 125 height 352
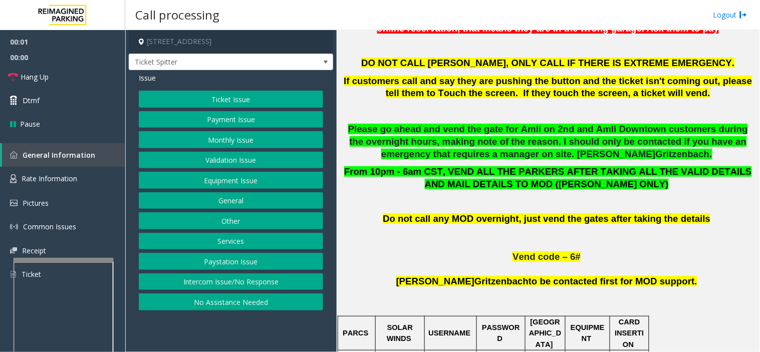
scroll to position [445, 0]
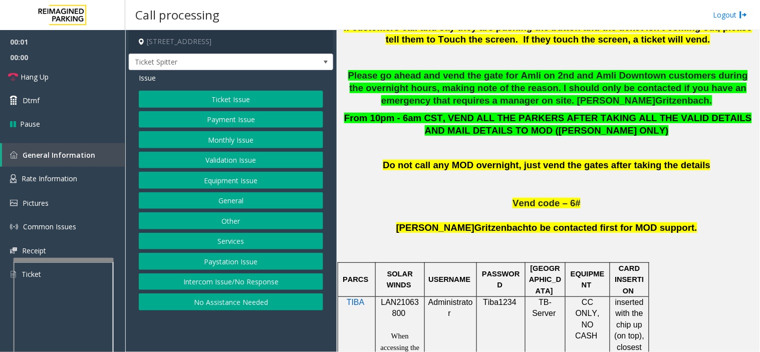
click at [407, 304] on span "LAN21063800" at bounding box center [400, 308] width 38 height 20
copy p "LAN21063800"
drag, startPoint x: 393, startPoint y: 196, endPoint x: 382, endPoint y: 208, distance: 16.3
click at [382, 208] on p "Vend code – 6#" at bounding box center [548, 203] width 416 height 13
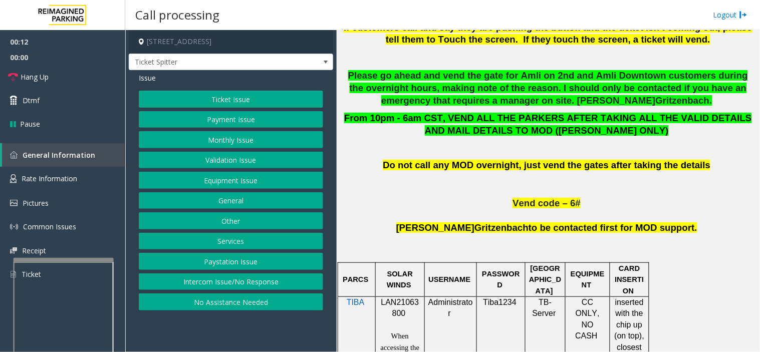
click at [213, 181] on button "Equipment Issue" at bounding box center [231, 180] width 184 height 17
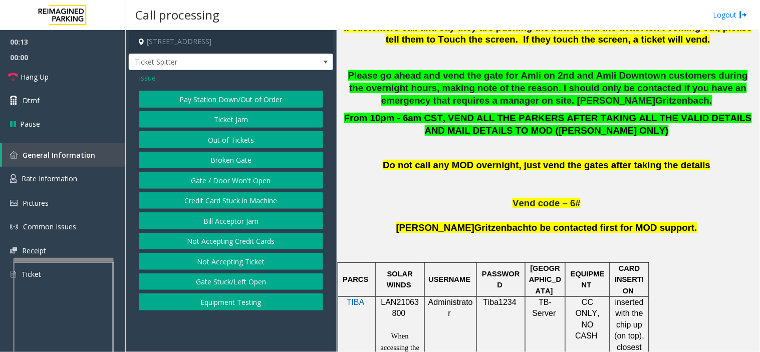
click at [225, 139] on button "Out of Tickets" at bounding box center [231, 139] width 184 height 17
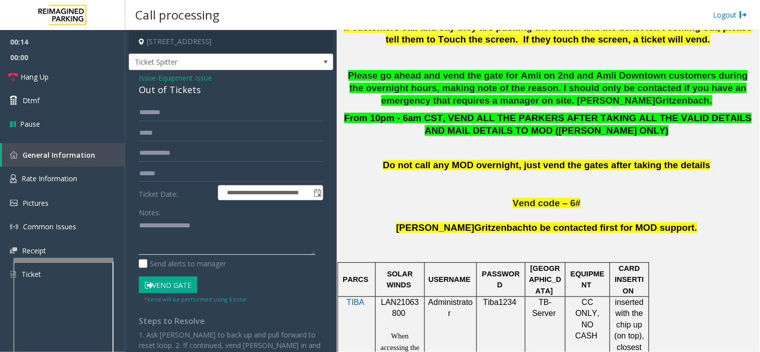
paste textarea "**********"
type textarea "**********"
click at [216, 236] on textarea at bounding box center [227, 237] width 176 height 38
click at [181, 237] on textarea at bounding box center [227, 237] width 176 height 38
paste textarea "**********"
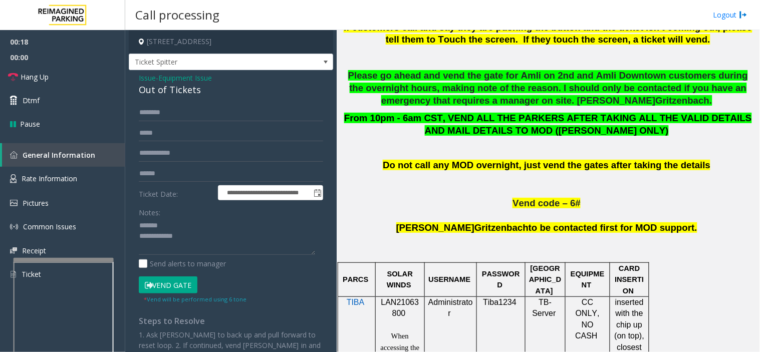
click at [145, 92] on div "Out of Tickets" at bounding box center [231, 90] width 184 height 14
copy div "Out of Tickets"
paste textarea "**********"
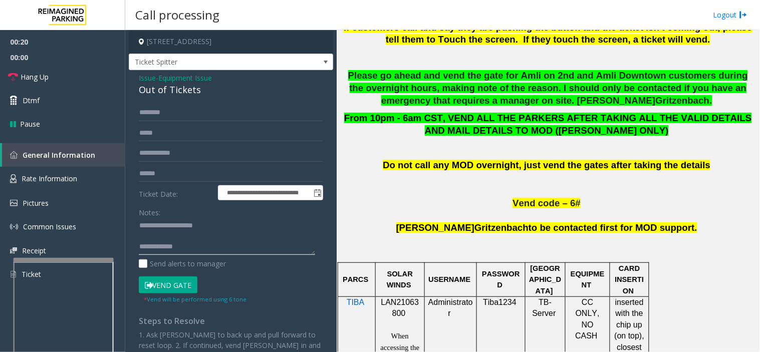
click at [171, 223] on textarea at bounding box center [227, 237] width 176 height 38
click at [203, 242] on textarea at bounding box center [227, 237] width 176 height 38
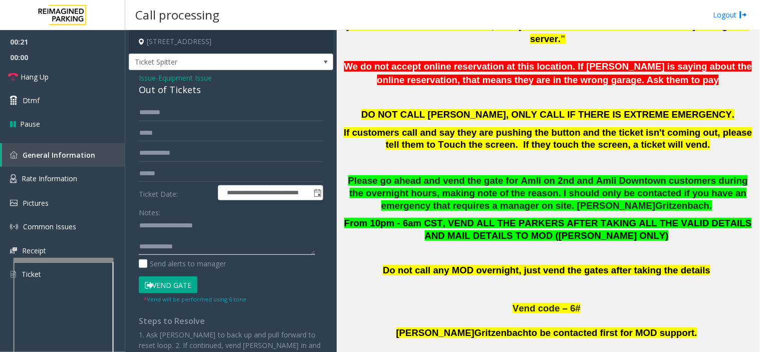
scroll to position [167, 0]
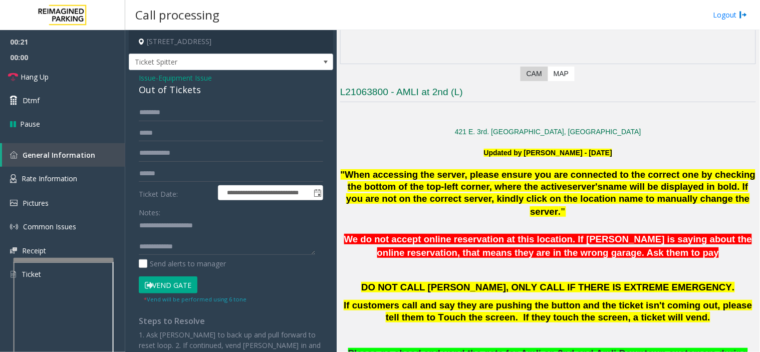
click at [443, 227] on div at bounding box center [548, 226] width 416 height 14
click at [446, 189] on span ""When accessing the server, please ensure you are connected to the correct one …" at bounding box center [548, 180] width 415 height 23
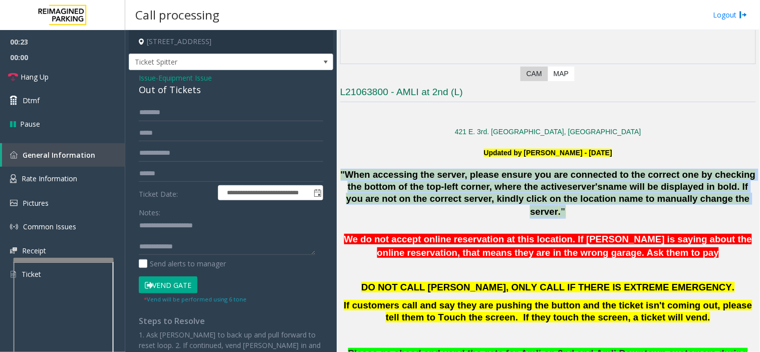
click at [446, 189] on span ""When accessing the server, please ensure you are connected to the correct one …" at bounding box center [548, 180] width 415 height 23
click at [450, 223] on div at bounding box center [548, 226] width 416 height 14
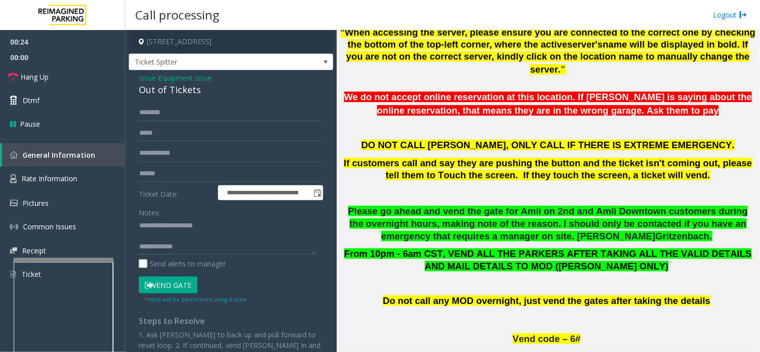
scroll to position [334, 0]
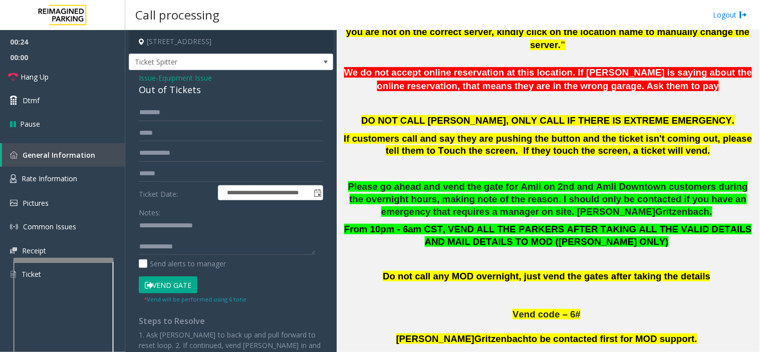
click at [442, 228] on span "From 10pm - 6am CST, VEND ALL THE PARKERS AFTER TAKING ALL THE VALID DETAILS AN…" at bounding box center [548, 235] width 408 height 23
click at [438, 206] on p "Please go ahead and vend the gate for Amli on 2nd and Amli Downtown customers d…" at bounding box center [548, 199] width 416 height 37
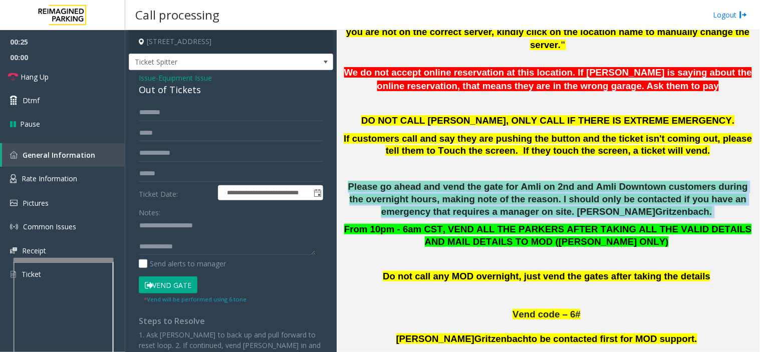
click at [438, 206] on p "Please go ahead and vend the gate for Amli on 2nd and Amli Downtown customers d…" at bounding box center [548, 199] width 416 height 37
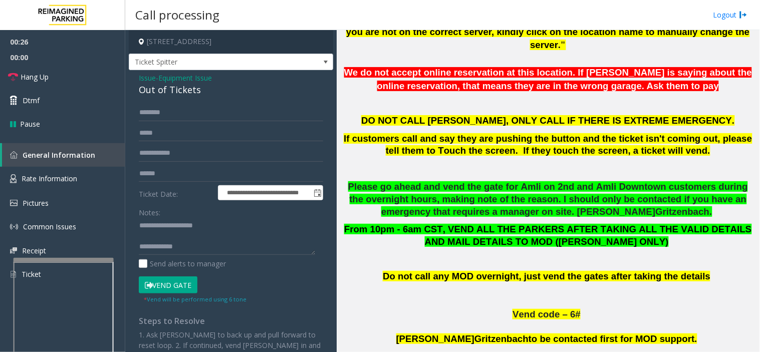
click at [440, 229] on span "From 10pm - 6am CST, VEND ALL THE PARKERS AFTER TAKING ALL THE VALID DETAILS AN…" at bounding box center [548, 235] width 408 height 23
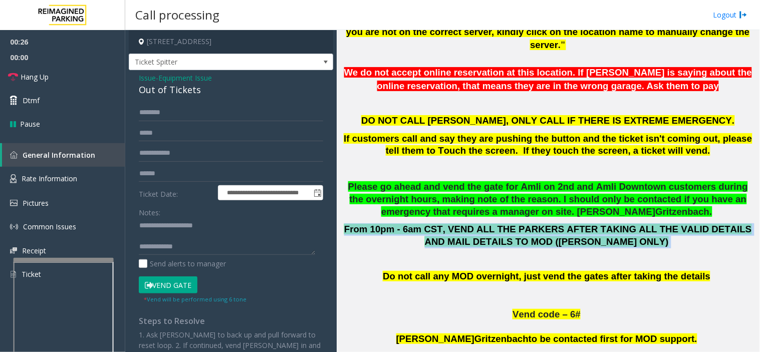
click at [440, 229] on span "From 10pm - 6am CST, VEND ALL THE PARKERS AFTER TAKING ALL THE VALID DETAILS AN…" at bounding box center [548, 235] width 408 height 23
click at [441, 264] on p at bounding box center [548, 259] width 416 height 11
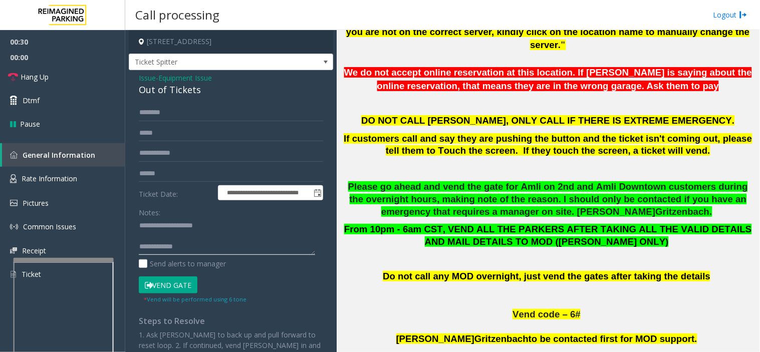
click at [191, 248] on textarea at bounding box center [227, 237] width 176 height 38
click at [182, 234] on textarea at bounding box center [227, 237] width 176 height 38
click at [406, 196] on span "Please go ahead and vend the gate for Amli on 2nd and Amli Downtown customers d…" at bounding box center [548, 199] width 400 height 36
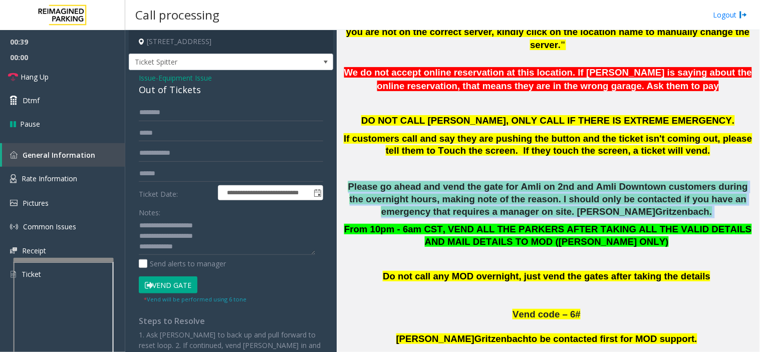
click at [406, 196] on span "Please go ahead and vend the gate for Amli on 2nd and Amli Downtown customers d…" at bounding box center [548, 199] width 400 height 36
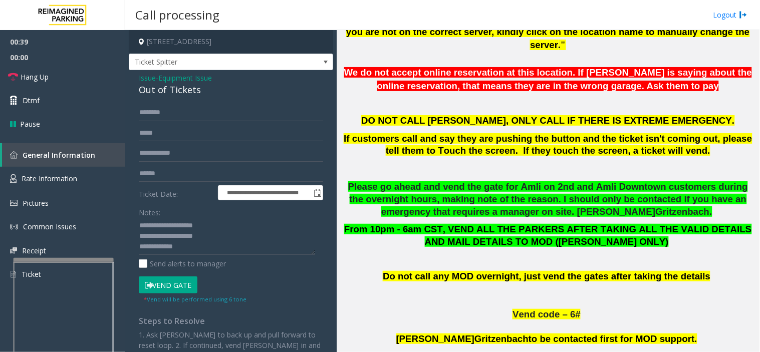
click at [424, 231] on span "From 10pm - 6am CST, VEND ALL THE PARKERS AFTER TAKING ALL THE VALID DETAILS AN…" at bounding box center [548, 235] width 408 height 23
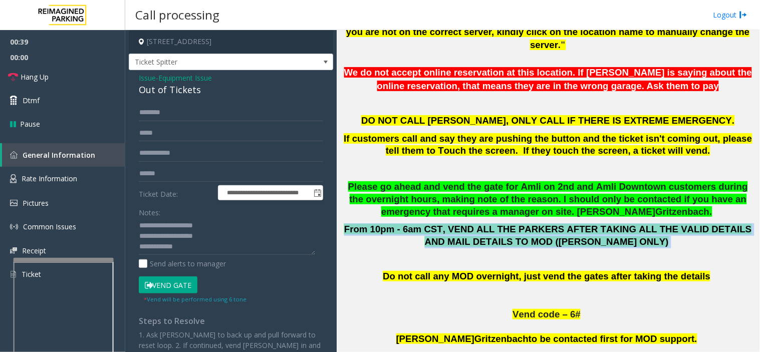
click at [424, 231] on span "From 10pm - 6am CST, VEND ALL THE PARKERS AFTER TAKING ALL THE VALID DETAILS AN…" at bounding box center [548, 235] width 408 height 23
click at [529, 248] on p "From 10pm - 6am CST, VEND ALL THE PARKERS AFTER TAKING ALL THE VALID DETAILS AN…" at bounding box center [548, 235] width 416 height 25
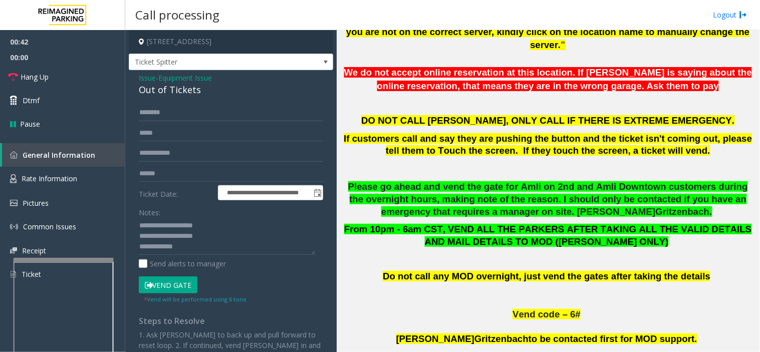
click at [524, 244] on span "From 10pm - 6am CST, VEND ALL THE PARKERS AFTER TAKING ALL THE VALID DETAILS AN…" at bounding box center [548, 235] width 408 height 23
click at [487, 274] on span "Do not call any MOD overnight, just vend the gates after taking the details" at bounding box center [547, 276] width 328 height 11
click at [213, 238] on textarea at bounding box center [227, 237] width 176 height 38
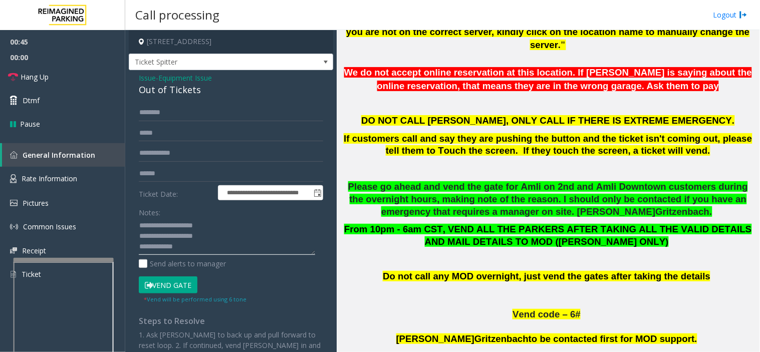
click at [216, 246] on textarea at bounding box center [227, 237] width 176 height 38
click at [272, 244] on textarea at bounding box center [227, 237] width 176 height 38
click at [237, 240] on textarea at bounding box center [227, 237] width 176 height 38
click at [236, 229] on textarea at bounding box center [227, 237] width 176 height 38
click at [508, 208] on span "Please go ahead and vend the gate for Amli on 2nd and Amli Downtown customers d…" at bounding box center [548, 199] width 400 height 36
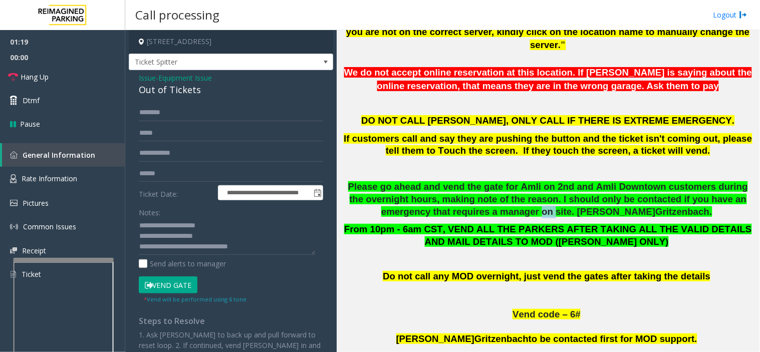
click at [508, 208] on span "Please go ahead and vend the gate for Amli on 2nd and Amli Downtown customers d…" at bounding box center [548, 199] width 400 height 36
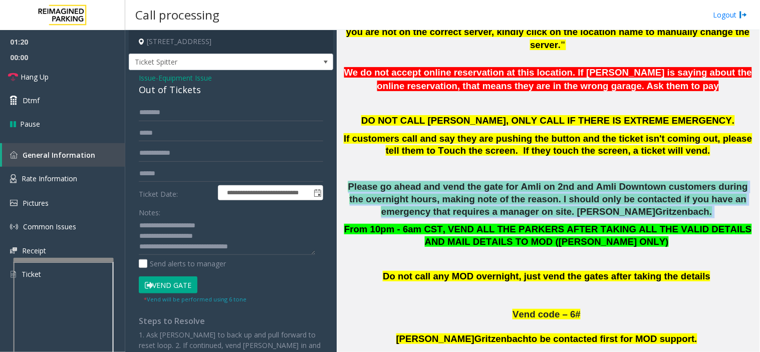
click at [508, 208] on span "Please go ahead and vend the gate for Amli on 2nd and Amli Downtown customers d…" at bounding box center [548, 199] width 400 height 36
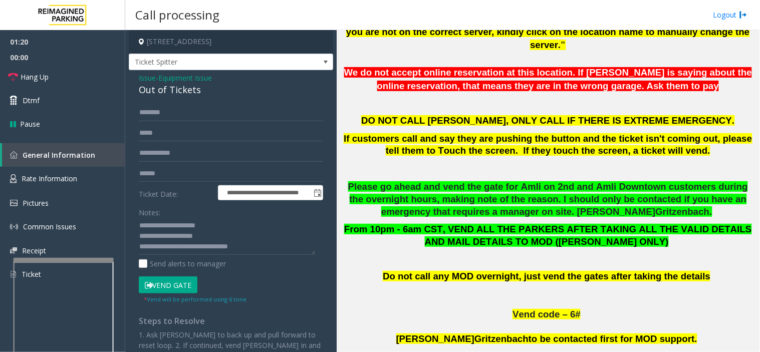
click at [498, 243] on span "From 10pm - 6am CST, VEND ALL THE PARKERS AFTER TAKING ALL THE VALID DETAILS AN…" at bounding box center [548, 235] width 408 height 23
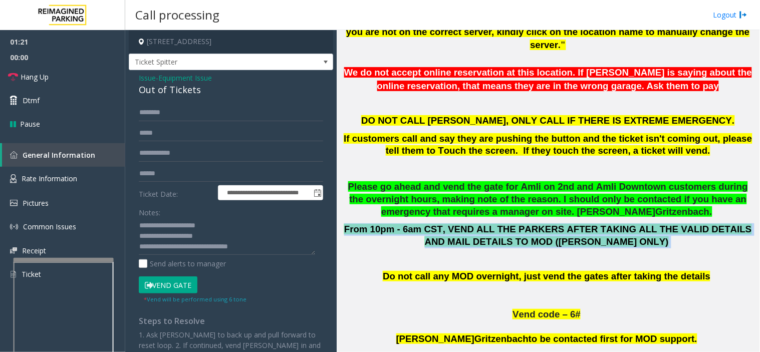
click at [498, 243] on span "From 10pm - 6am CST, VEND ALL THE PARKERS AFTER TAKING ALL THE VALID DETAILS AN…" at bounding box center [548, 235] width 408 height 23
click at [499, 236] on span "From 10pm - 6am CST, VEND ALL THE PARKERS AFTER TAKING ALL THE VALID DETAILS AN…" at bounding box center [548, 235] width 408 height 23
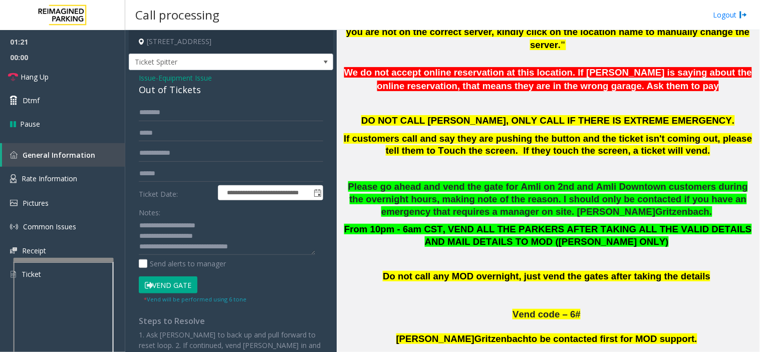
click at [500, 212] on span "Please go ahead and vend the gate for Amli on 2nd and Amli Downtown customers d…" at bounding box center [548, 199] width 400 height 36
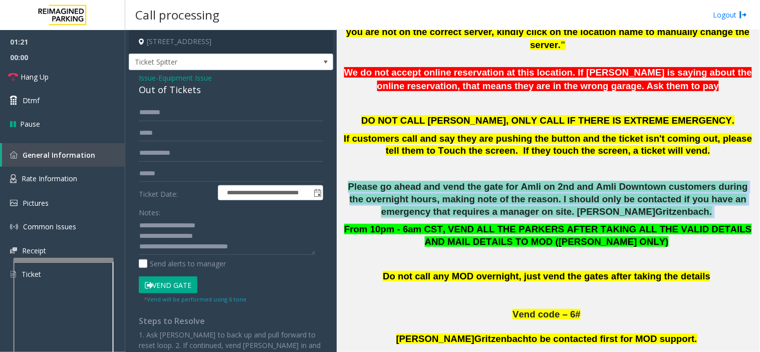
click at [500, 212] on span "Please go ahead and vend the gate for Amli on 2nd and Amli Downtown customers d…" at bounding box center [548, 199] width 400 height 36
click at [507, 199] on span "Please go ahead and vend the gate for Amli on 2nd and Amli Downtown customers d…" at bounding box center [548, 199] width 400 height 36
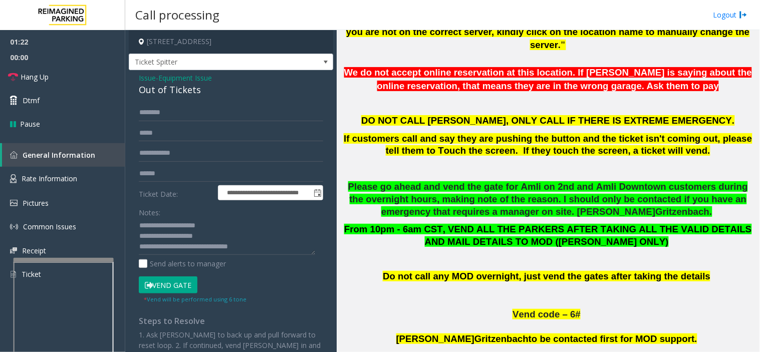
click at [507, 192] on span "Please go ahead and vend the gate for Amli on 2nd and Amli Downtown customers d…" at bounding box center [548, 199] width 400 height 36
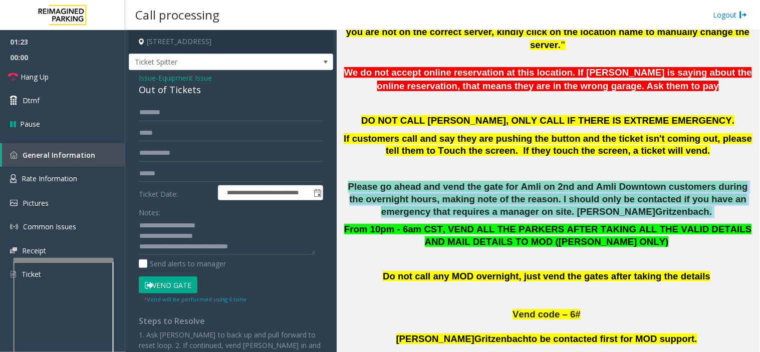
click at [507, 192] on span "Please go ahead and vend the gate for Amli on 2nd and Amli Downtown customers d…" at bounding box center [548, 199] width 400 height 36
click at [507, 203] on span "Please go ahead and vend the gate for Amli on 2nd and Amli Downtown customers d…" at bounding box center [548, 199] width 400 height 36
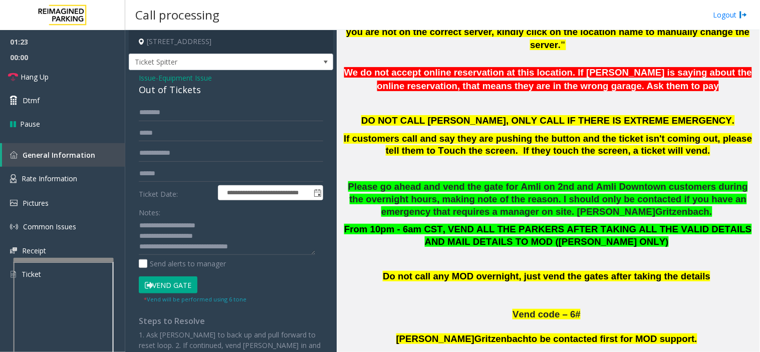
click at [512, 275] on span "Do not call any MOD overnight, just vend the gates after taking the details" at bounding box center [547, 276] width 328 height 11
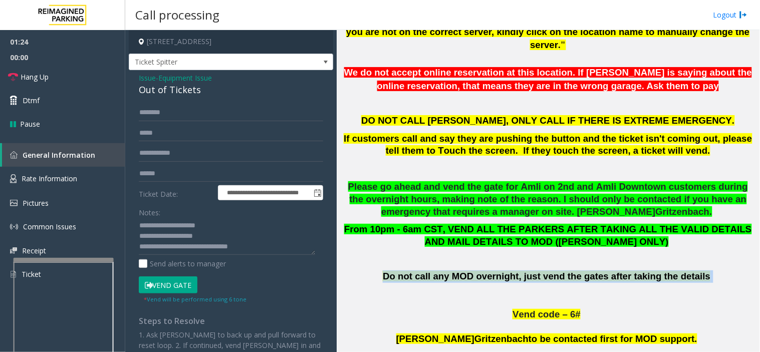
click at [512, 275] on span "Do not call any MOD overnight, just vend the gates after taking the details" at bounding box center [547, 276] width 328 height 11
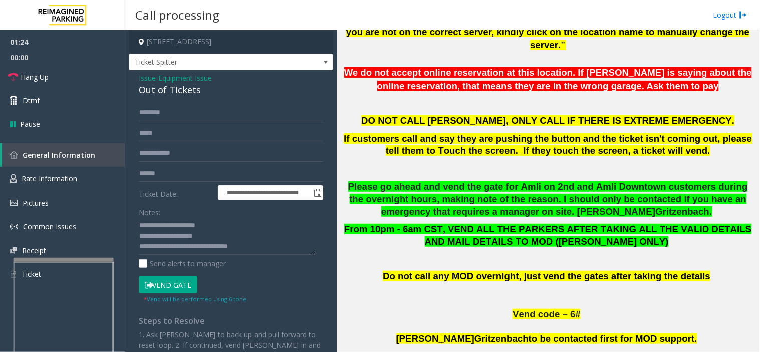
click at [519, 318] on span "Vend code – 6#" at bounding box center [546, 314] width 68 height 11
click at [497, 338] on span "Gritzenbach" at bounding box center [501, 339] width 54 height 11
click at [65, 77] on link "Hang Up" at bounding box center [62, 77] width 125 height 24
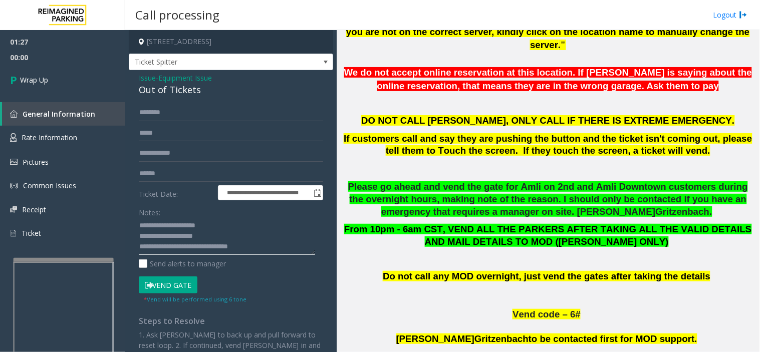
click at [279, 245] on textarea at bounding box center [227, 237] width 176 height 38
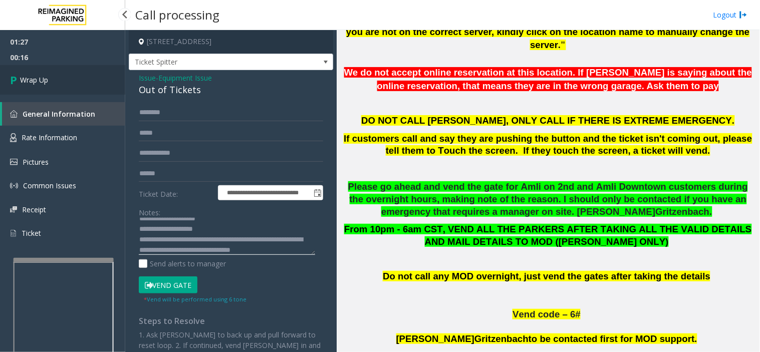
type textarea "**********"
click at [89, 83] on link "Wrap Up" at bounding box center [62, 80] width 125 height 30
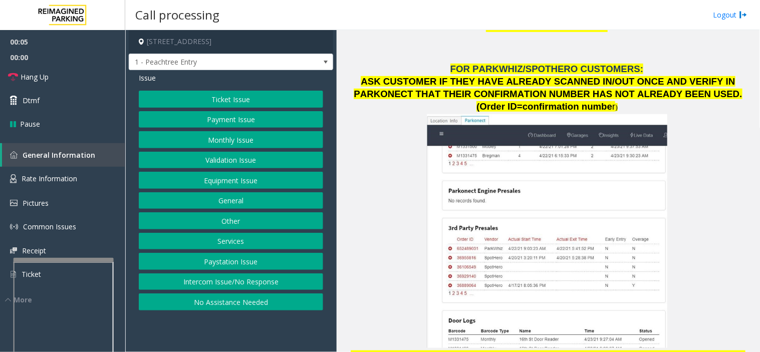
scroll to position [1336, 0]
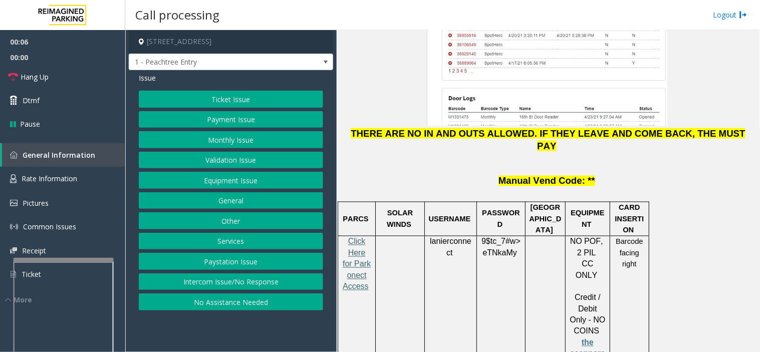
click at [348, 237] on span "Click Here for Parkonect Access" at bounding box center [357, 264] width 28 height 54
click at [226, 183] on button "Equipment Issue" at bounding box center [231, 180] width 184 height 17
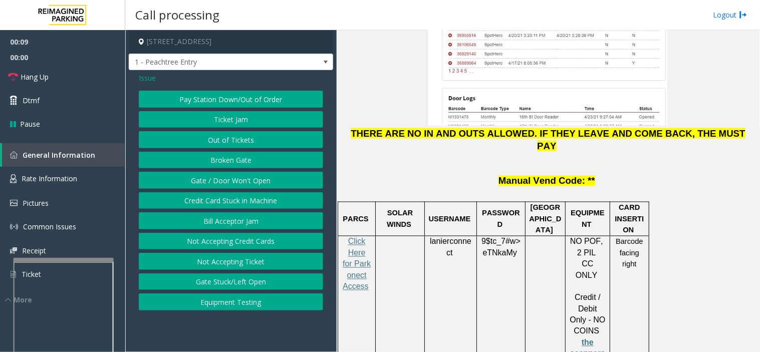
click at [226, 183] on button "Gate / Door Won't Open" at bounding box center [231, 180] width 184 height 17
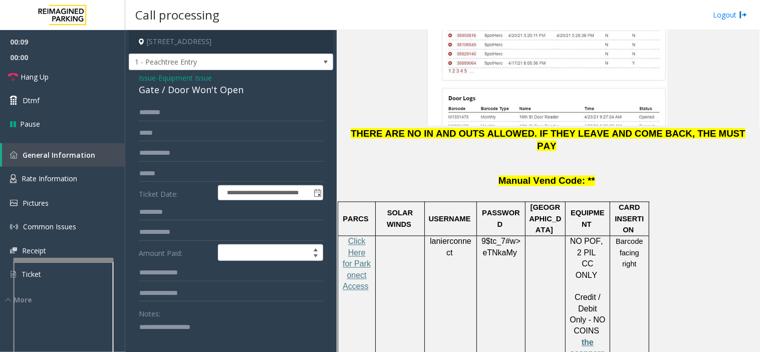
click at [242, 335] on textarea at bounding box center [227, 338] width 176 height 38
click at [79, 70] on link "Hang Up" at bounding box center [62, 77] width 125 height 24
click at [212, 327] on textarea at bounding box center [227, 338] width 176 height 38
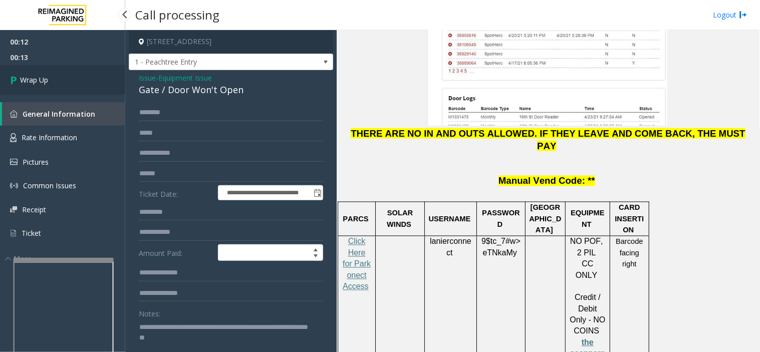
type textarea "**********"
click at [44, 75] on span "Wrap Up" at bounding box center [34, 80] width 28 height 11
